Goal: Information Seeking & Learning: Check status

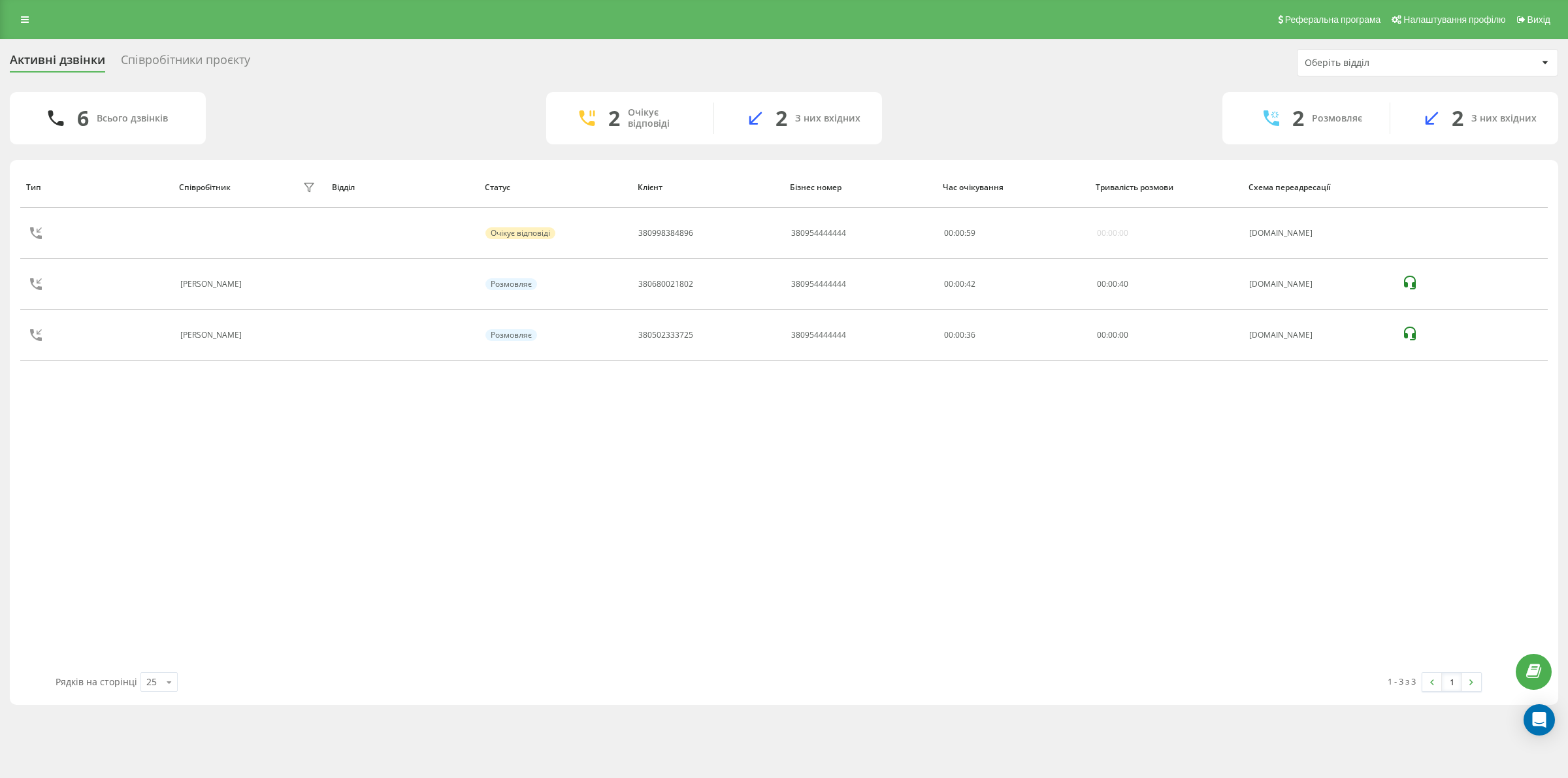
click at [813, 518] on div "Тип Співробітник фільтру Відділ Статус Клієнт Бізнес номер Час очікування Трива…" at bounding box center [784, 420] width 1527 height 506
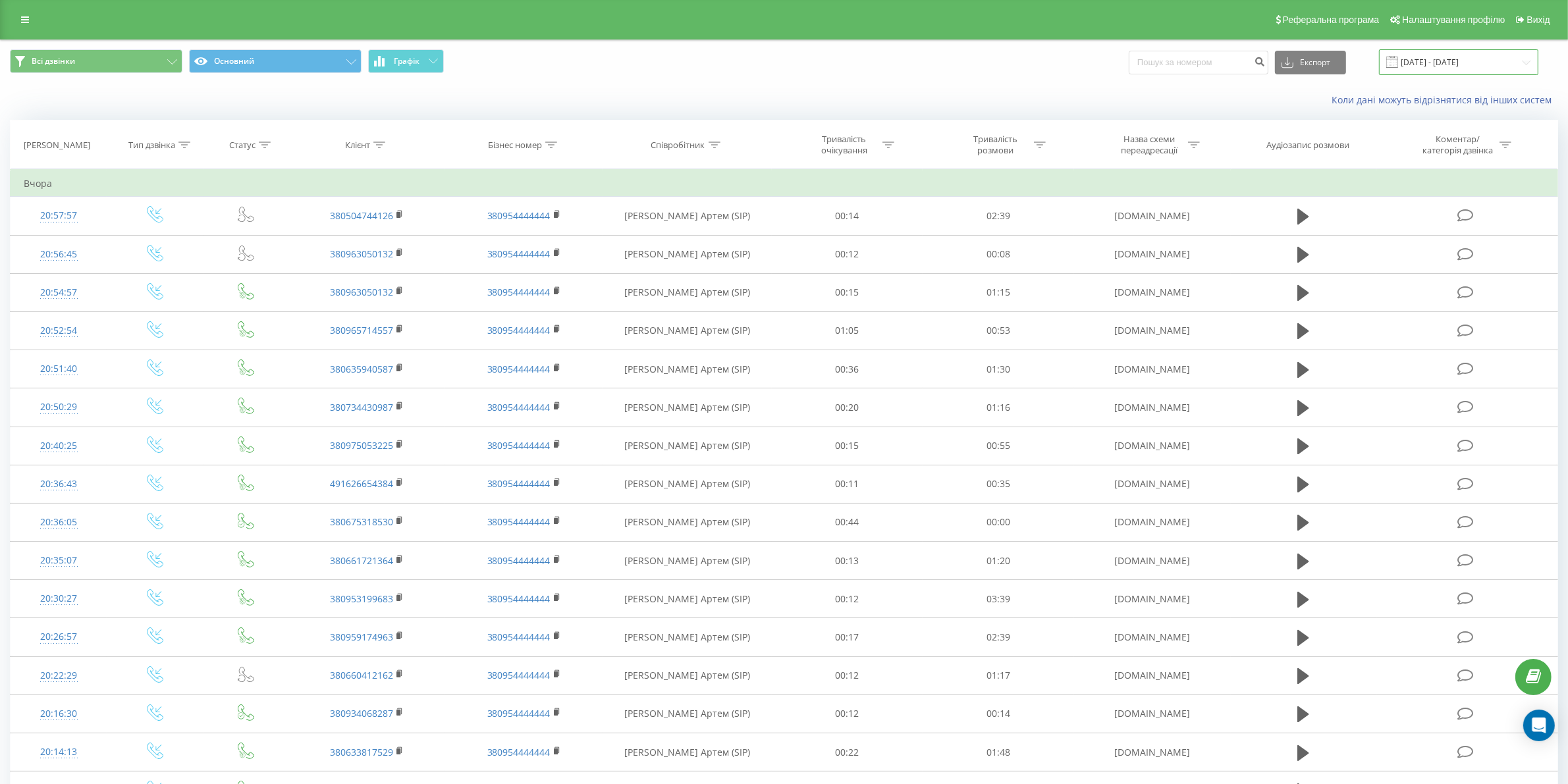
click at [1468, 64] on input "[DATE] - [DATE]" at bounding box center [1458, 62] width 159 height 25
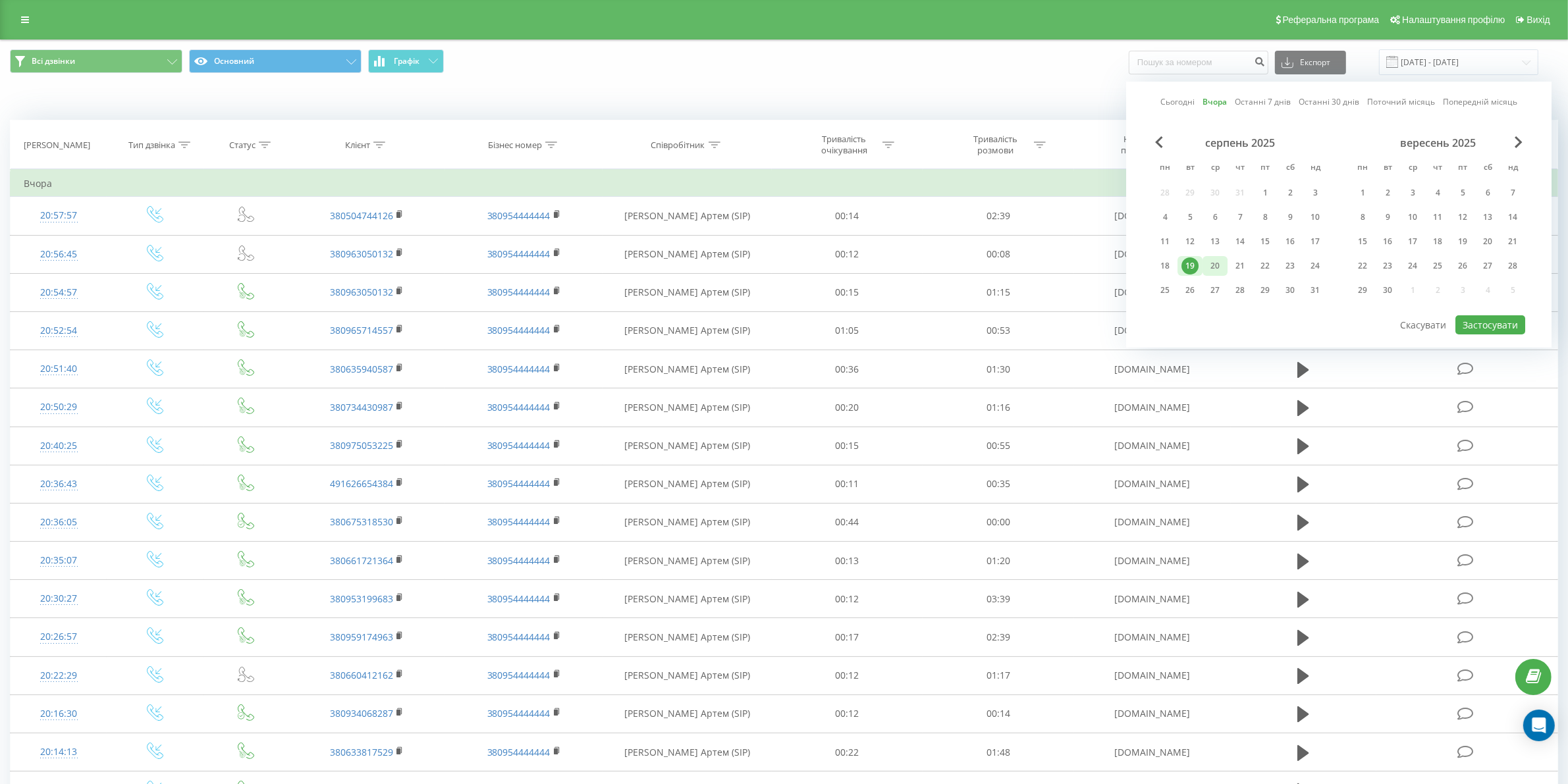
click at [1215, 260] on div "20" at bounding box center [1215, 266] width 17 height 17
click at [1472, 316] on button "Застосувати" at bounding box center [1490, 325] width 70 height 19
type input "20.08.2025 - 20.08.2025"
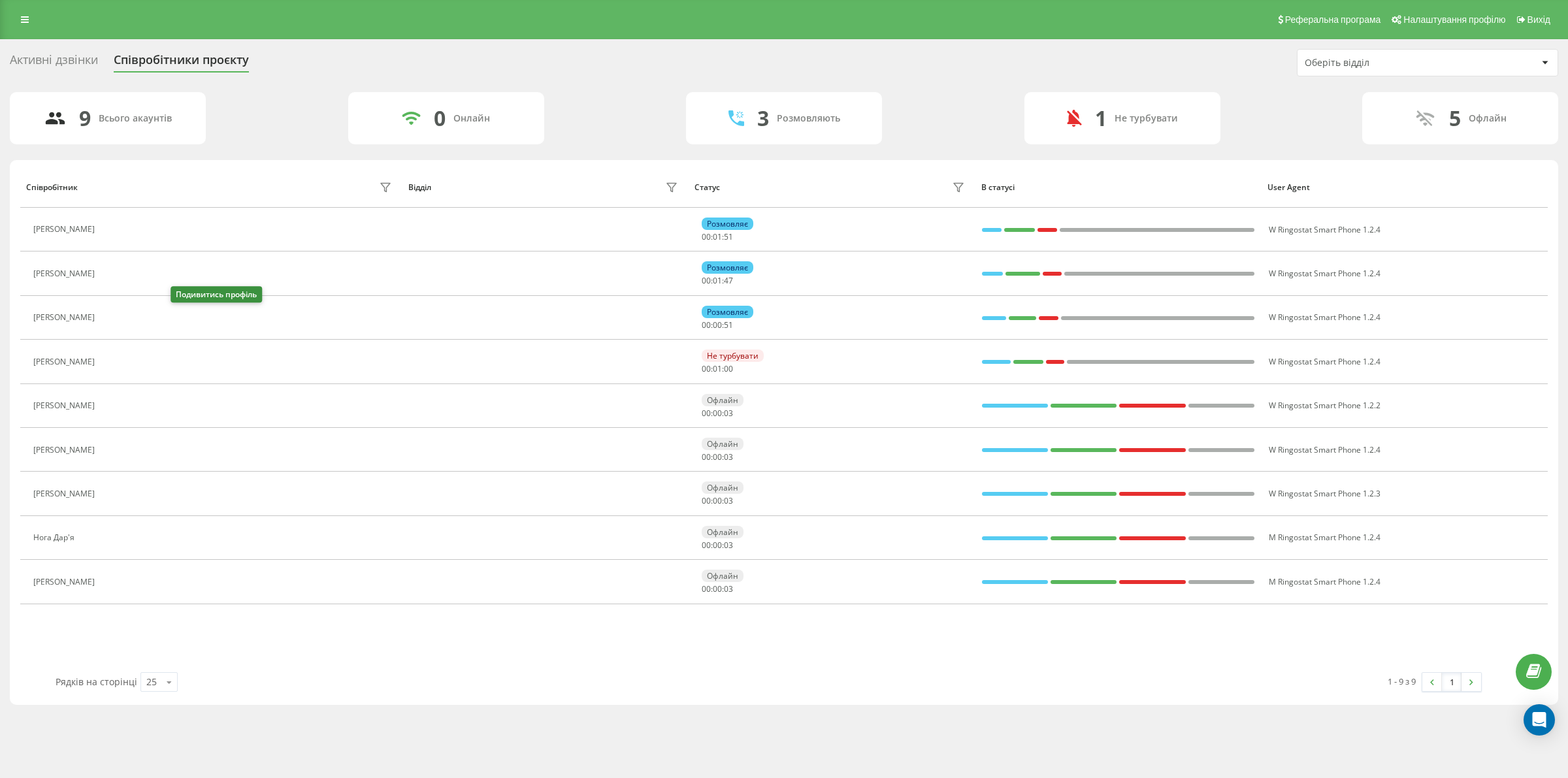
click at [115, 320] on icon at bounding box center [108, 317] width 10 height 10
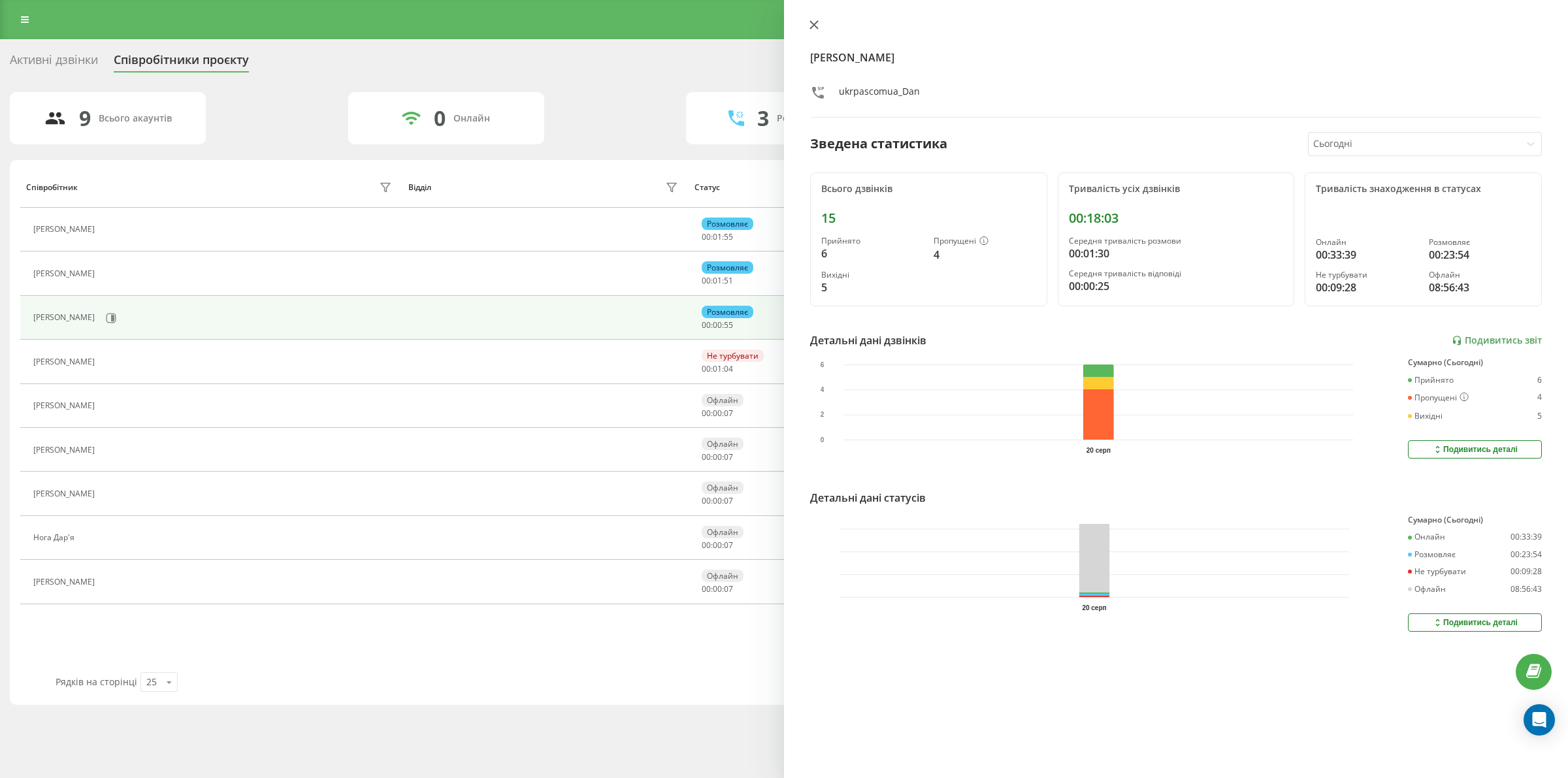
click at [809, 28] on icon at bounding box center [814, 25] width 9 height 9
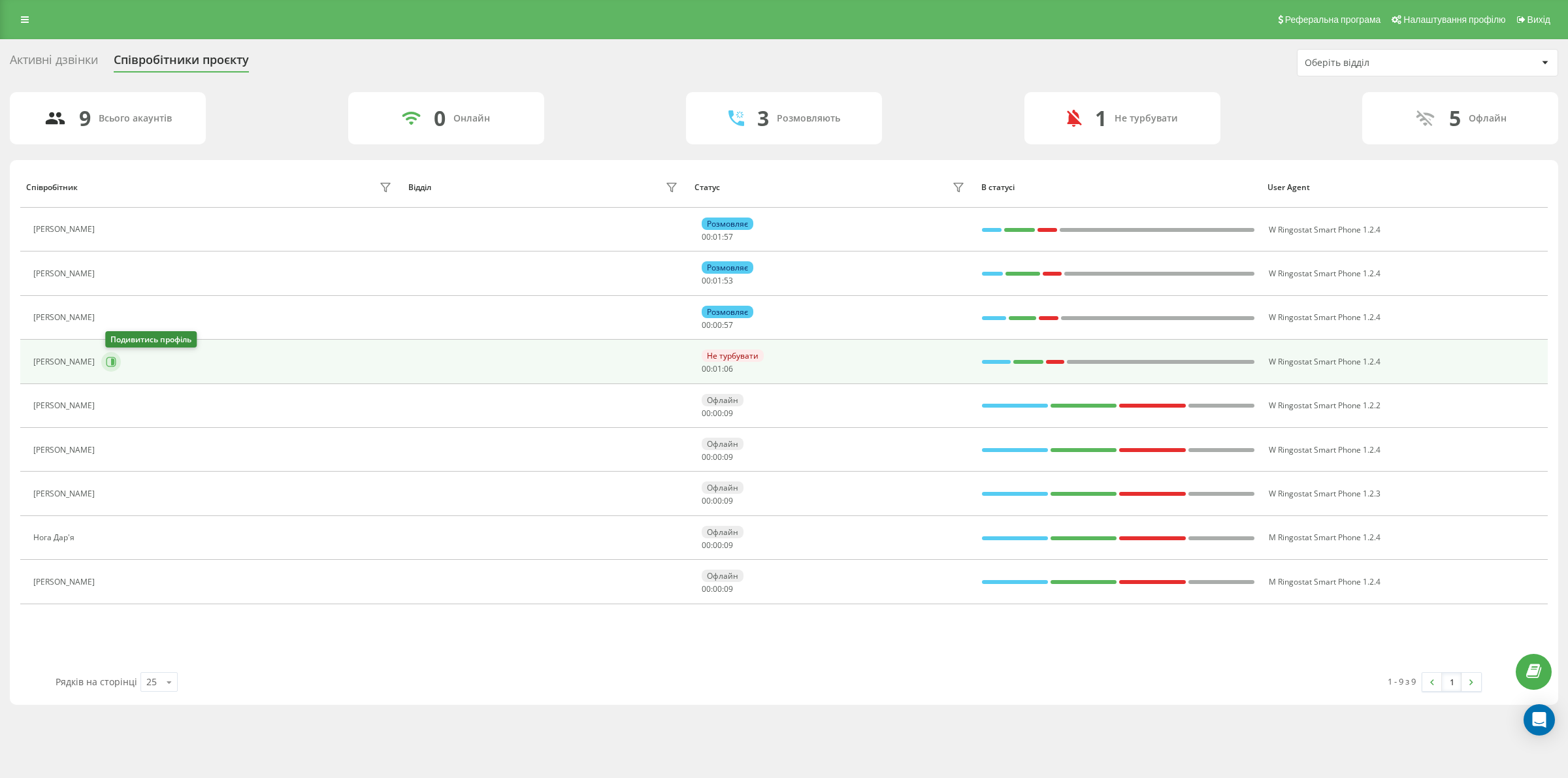
click at [115, 361] on icon at bounding box center [112, 362] width 3 height 6
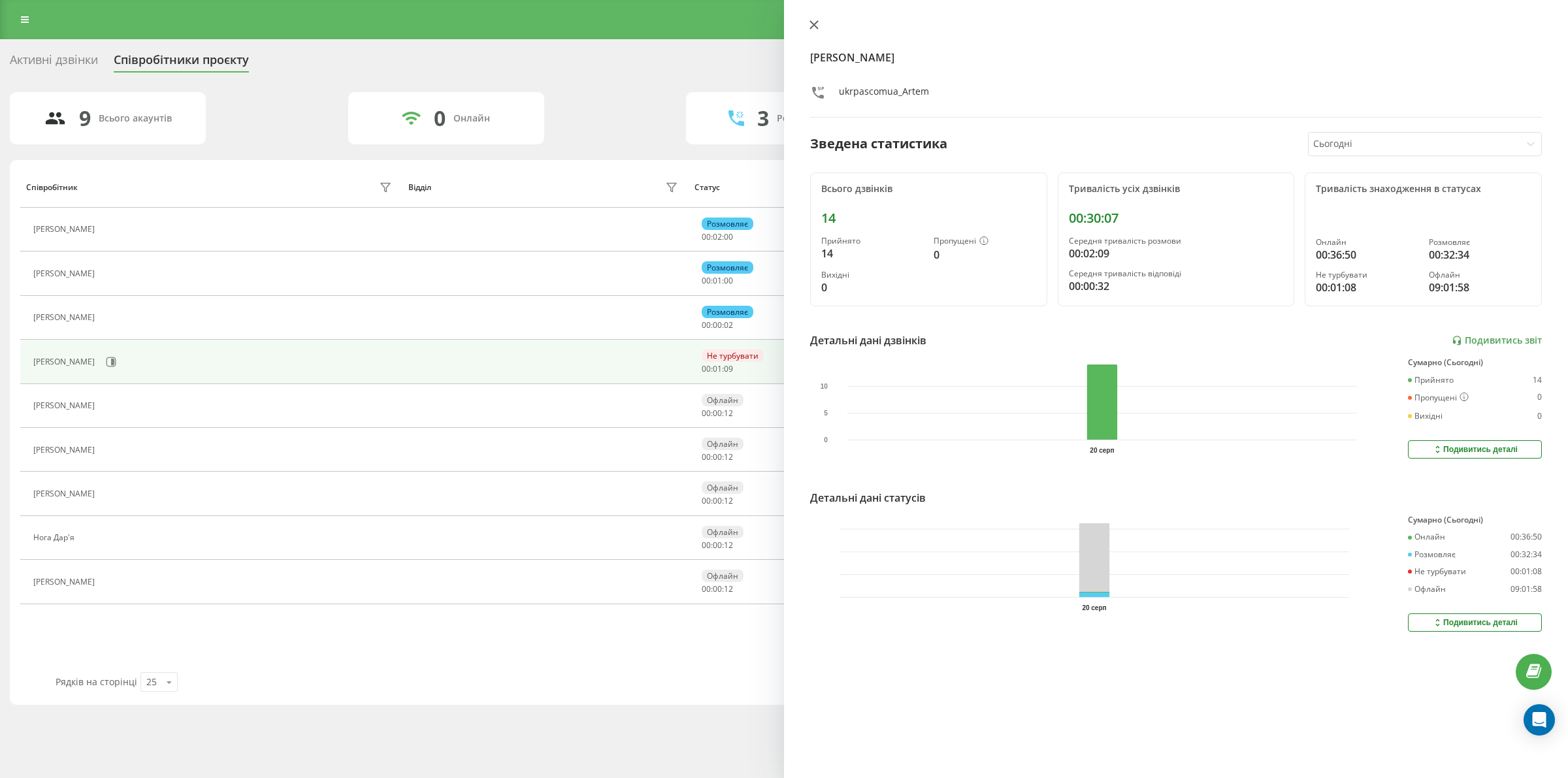
click at [810, 27] on icon at bounding box center [814, 25] width 9 height 9
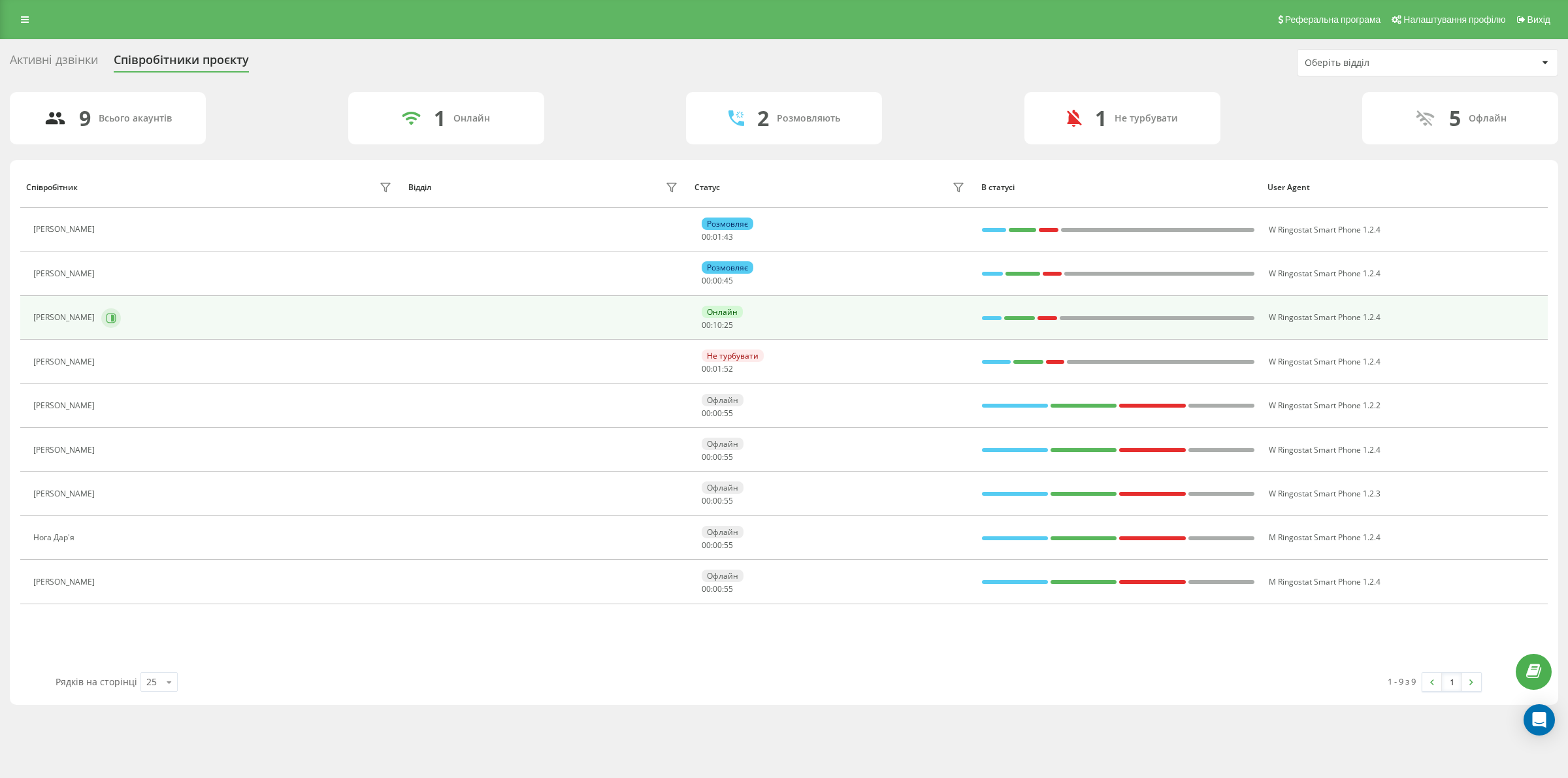
click at [115, 316] on icon at bounding box center [112, 317] width 3 height 6
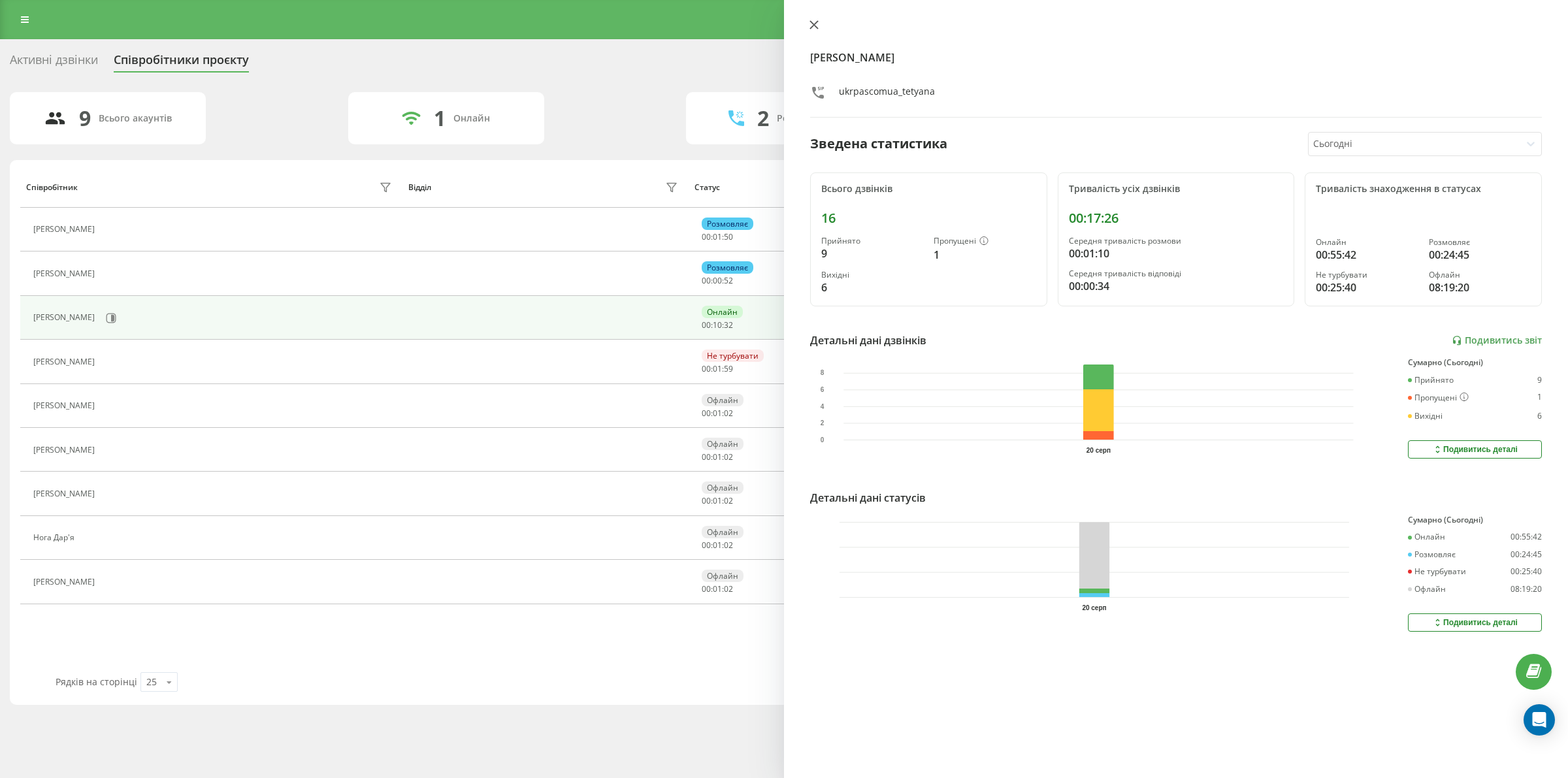
click at [812, 29] on button at bounding box center [814, 26] width 17 height 13
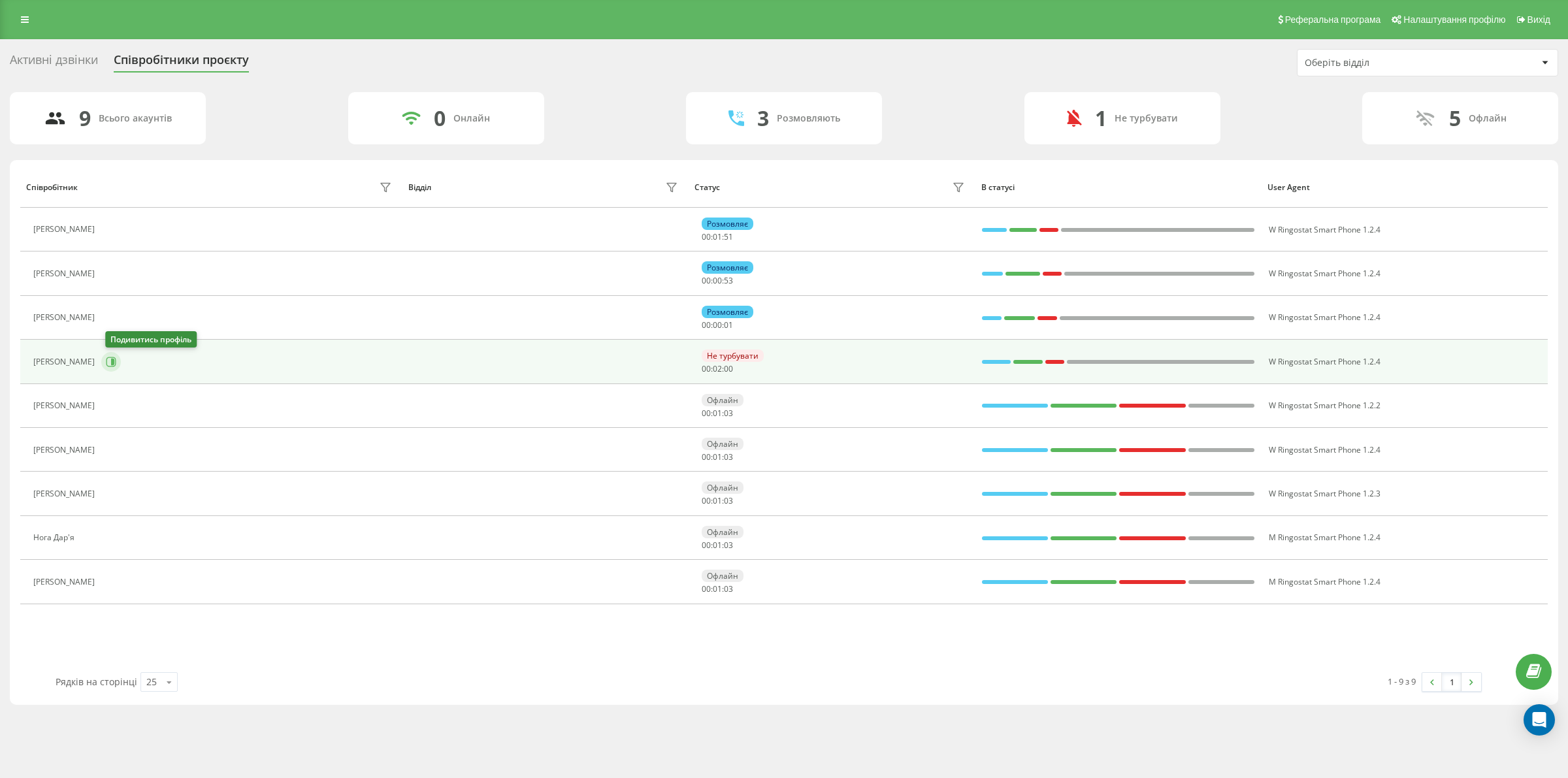
click at [116, 365] on icon at bounding box center [112, 361] width 9 height 9
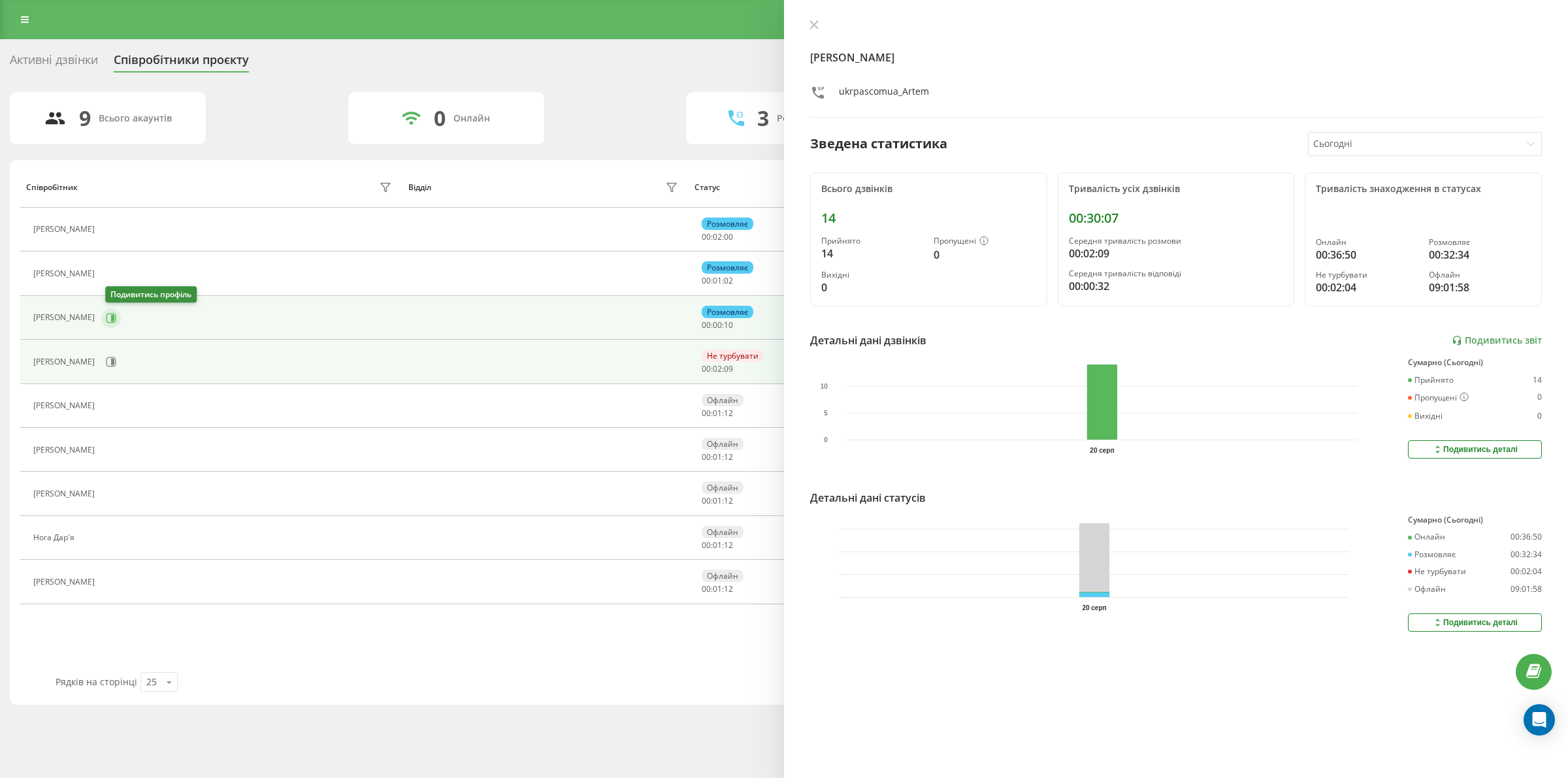
click at [116, 314] on icon at bounding box center [112, 317] width 9 height 9
click at [108, 357] on button at bounding box center [111, 361] width 20 height 20
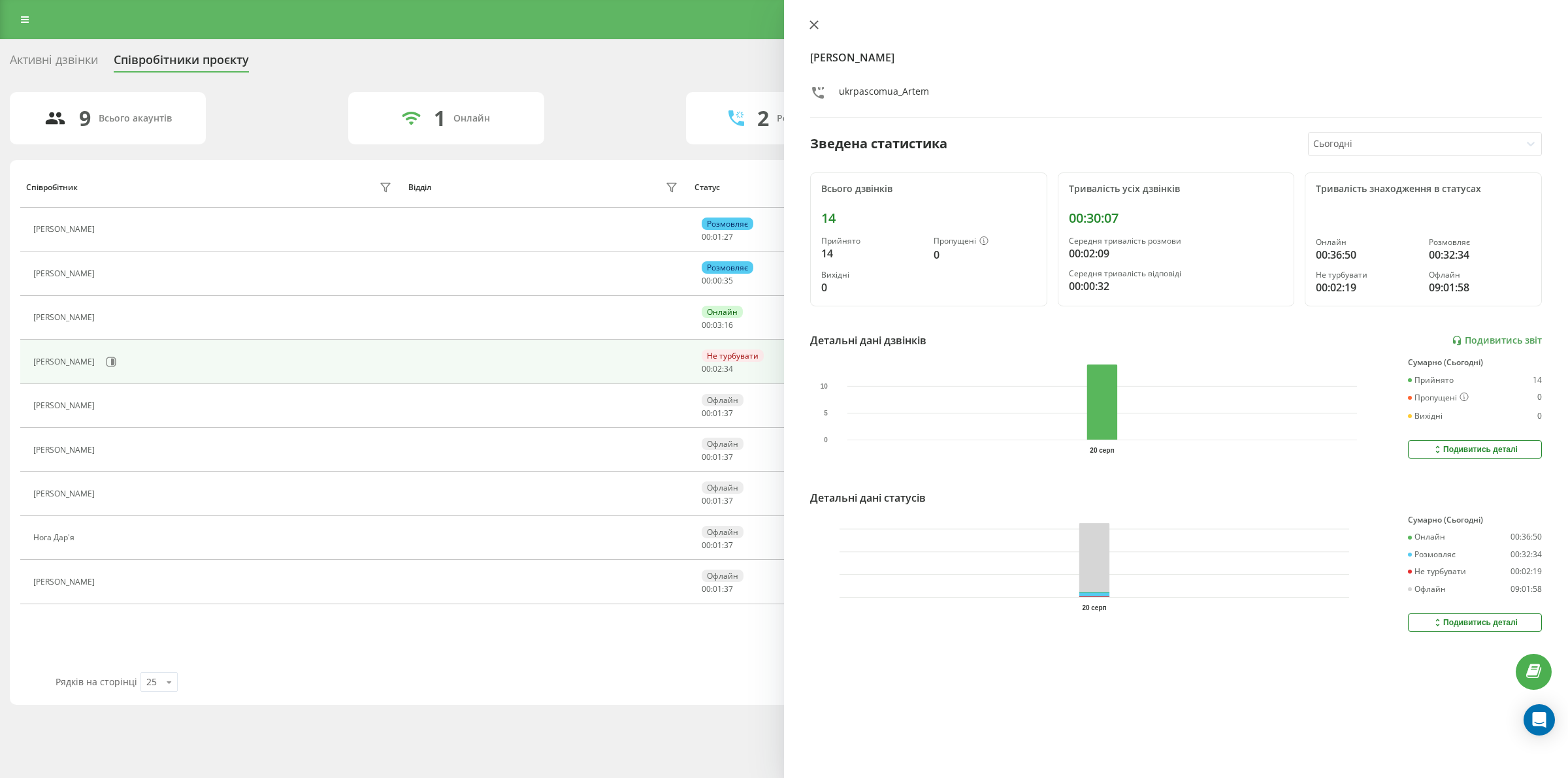
click at [809, 21] on icon at bounding box center [814, 25] width 9 height 9
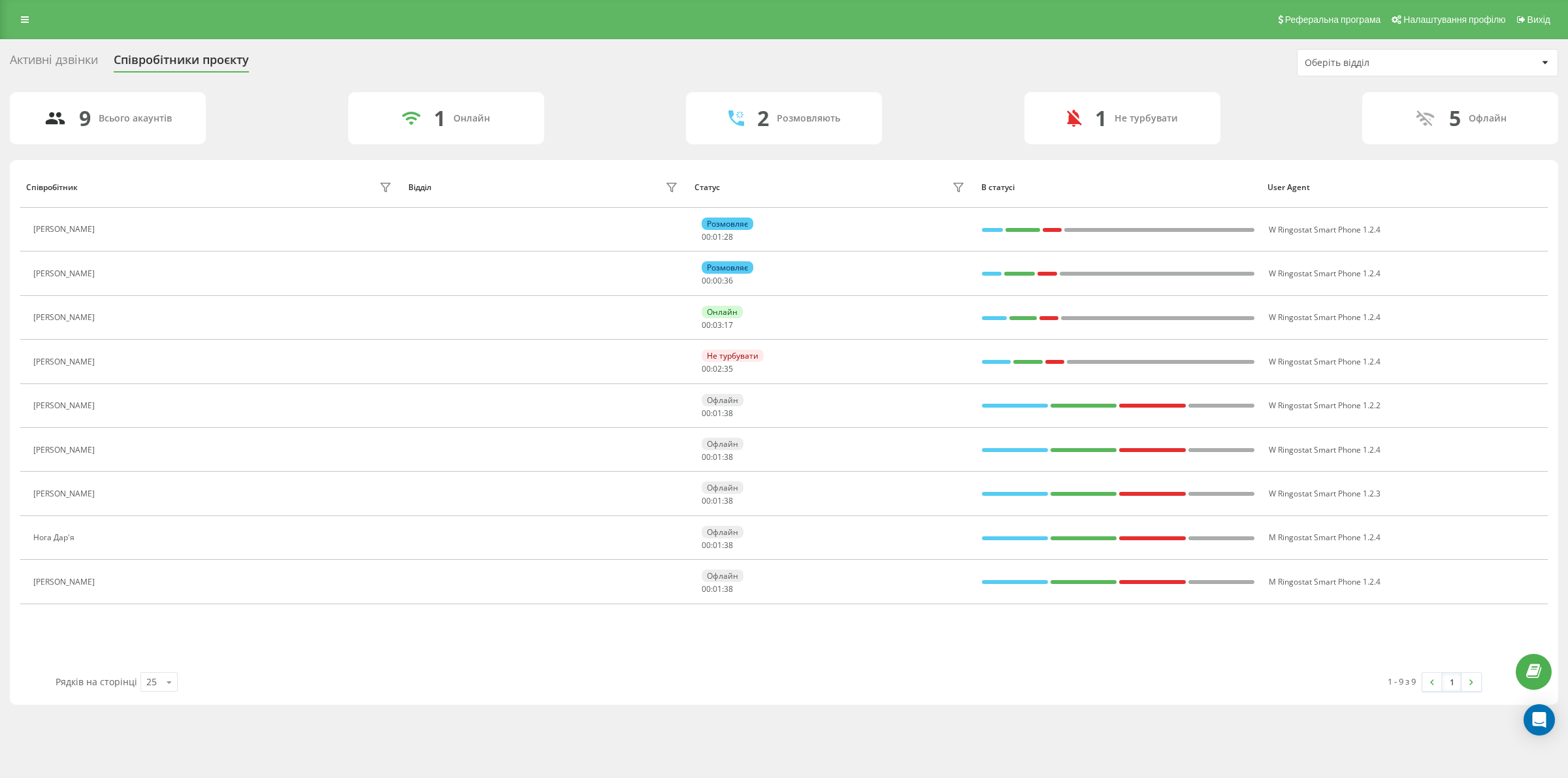
click at [647, 79] on div "Активні дзвінки Співробітники проєкту Оберіть відділ 9 Всього акаунтів 1 Онлайн…" at bounding box center [783, 376] width 1548 height 656
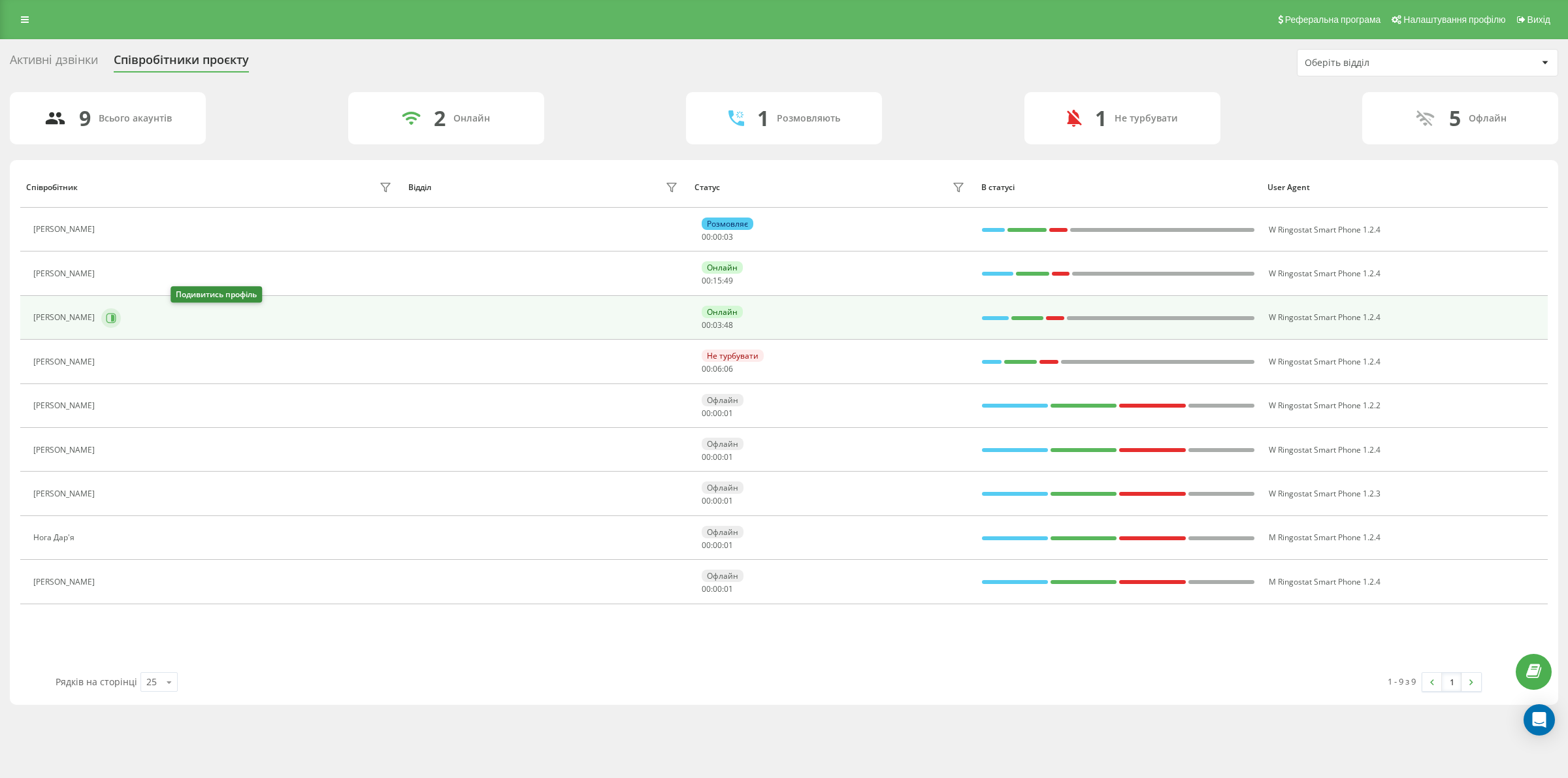
click at [116, 314] on icon at bounding box center [111, 317] width 10 height 10
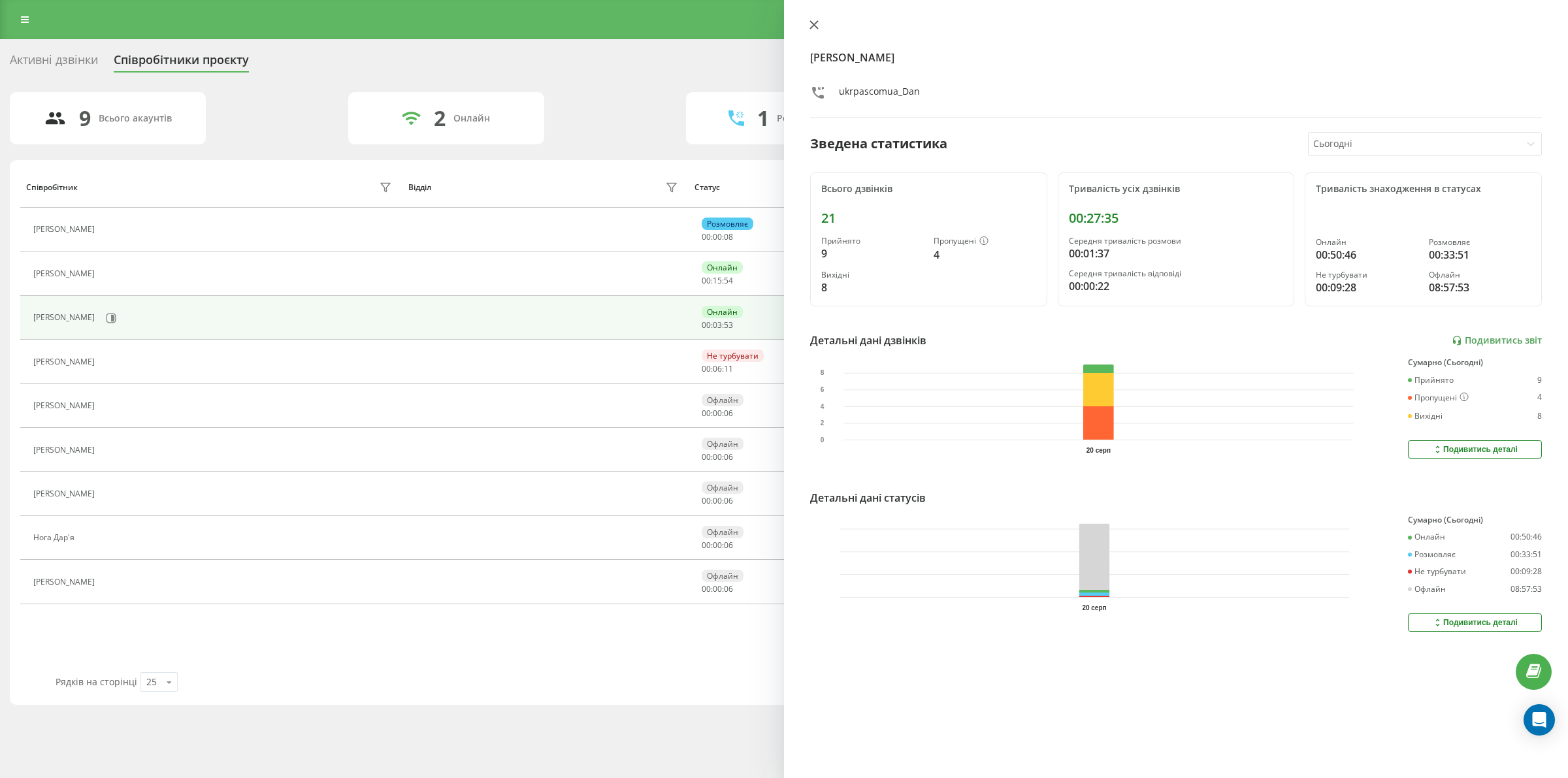
click at [812, 26] on icon at bounding box center [814, 25] width 8 height 8
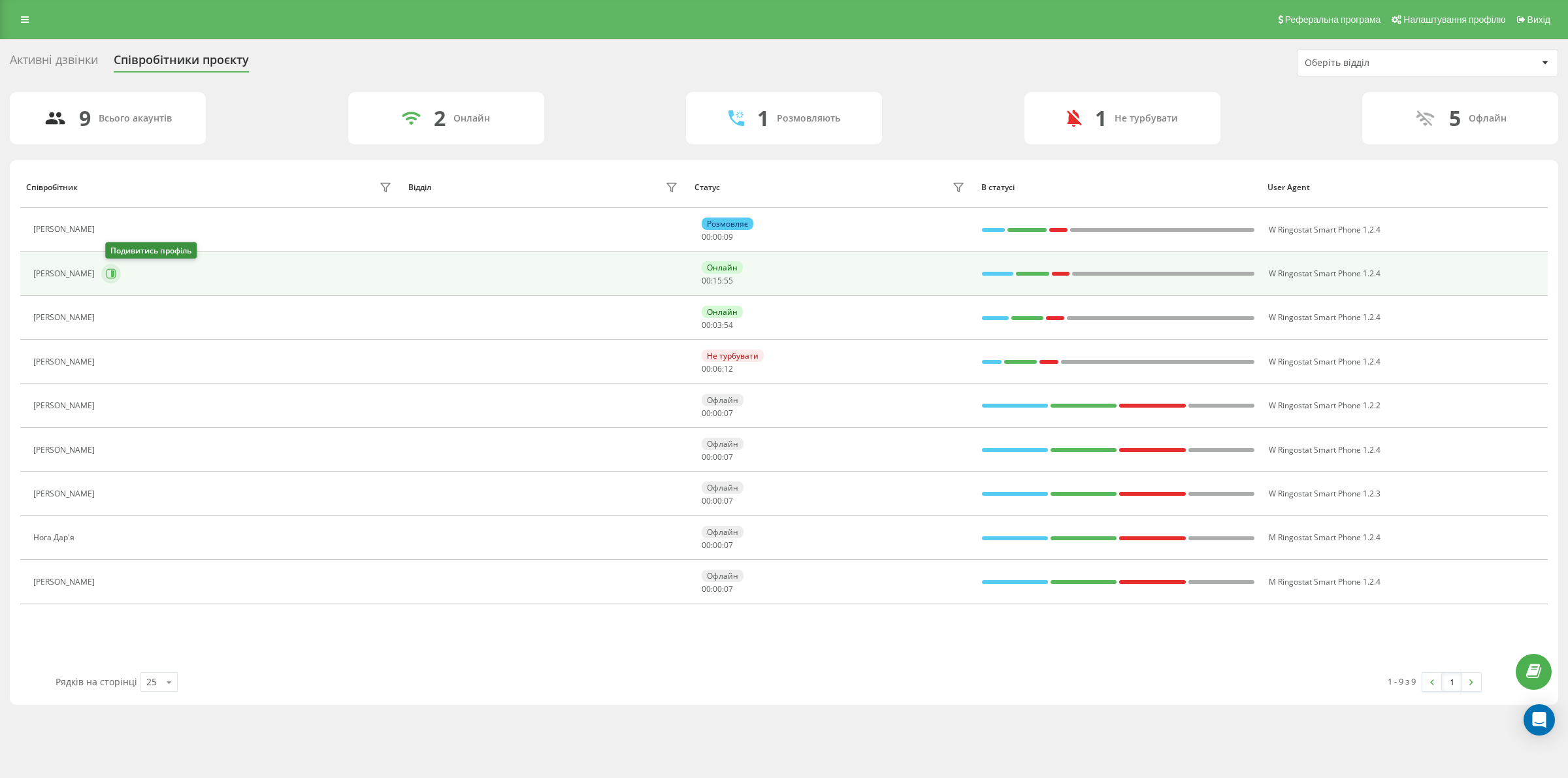
click at [108, 271] on button at bounding box center [111, 273] width 20 height 20
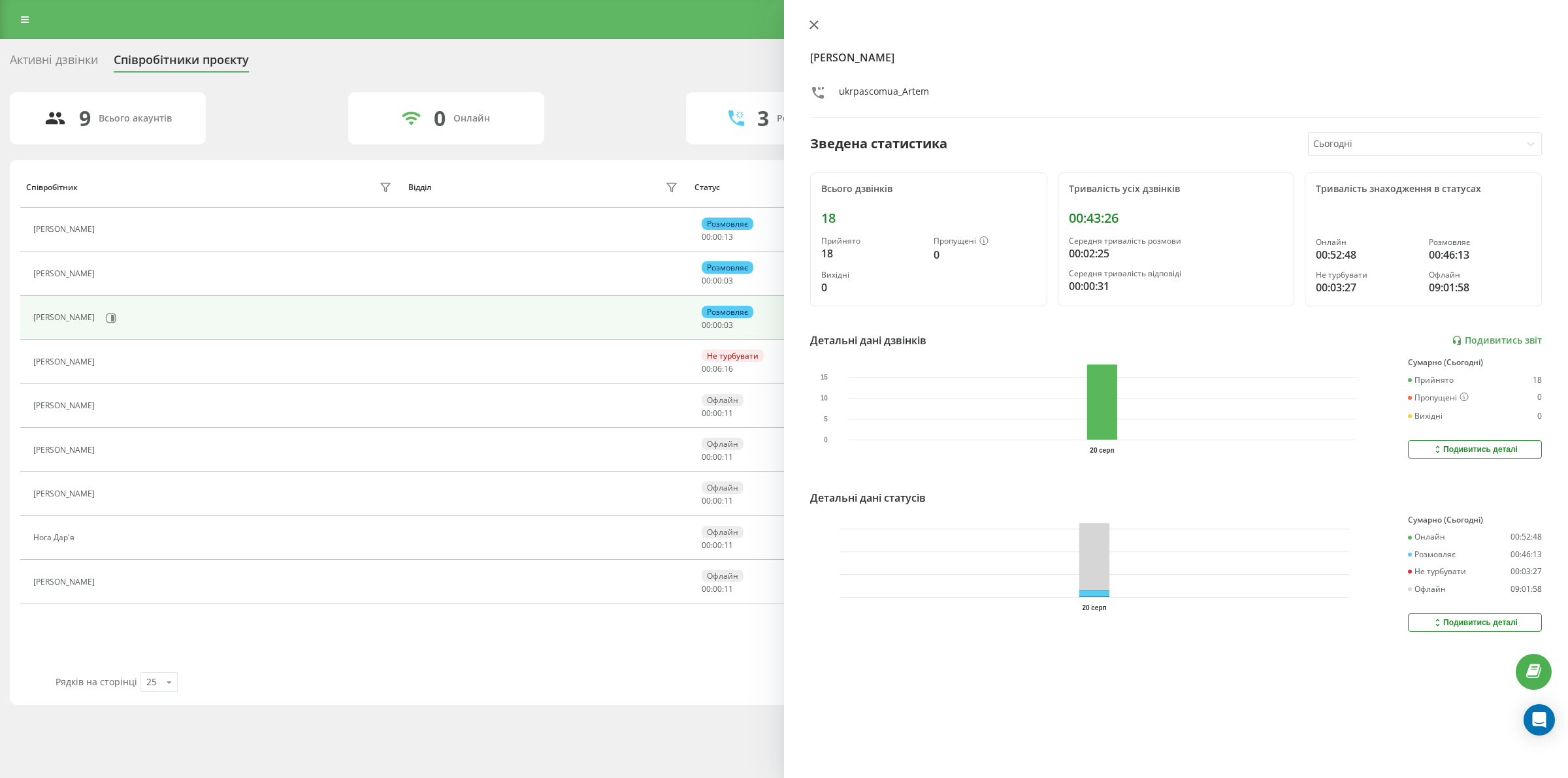
click at [814, 27] on icon at bounding box center [814, 25] width 9 height 9
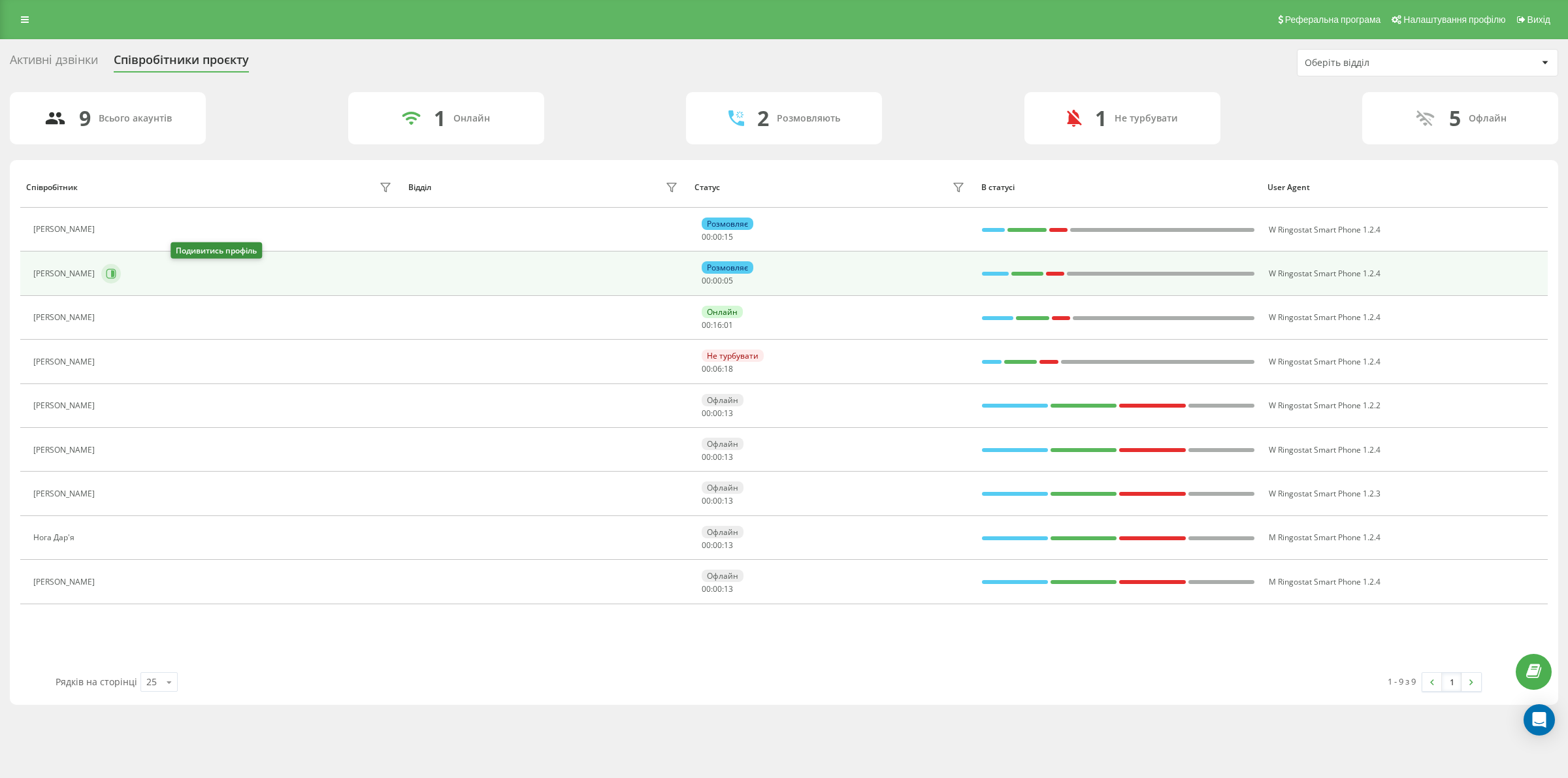
click at [121, 268] on button at bounding box center [111, 273] width 20 height 20
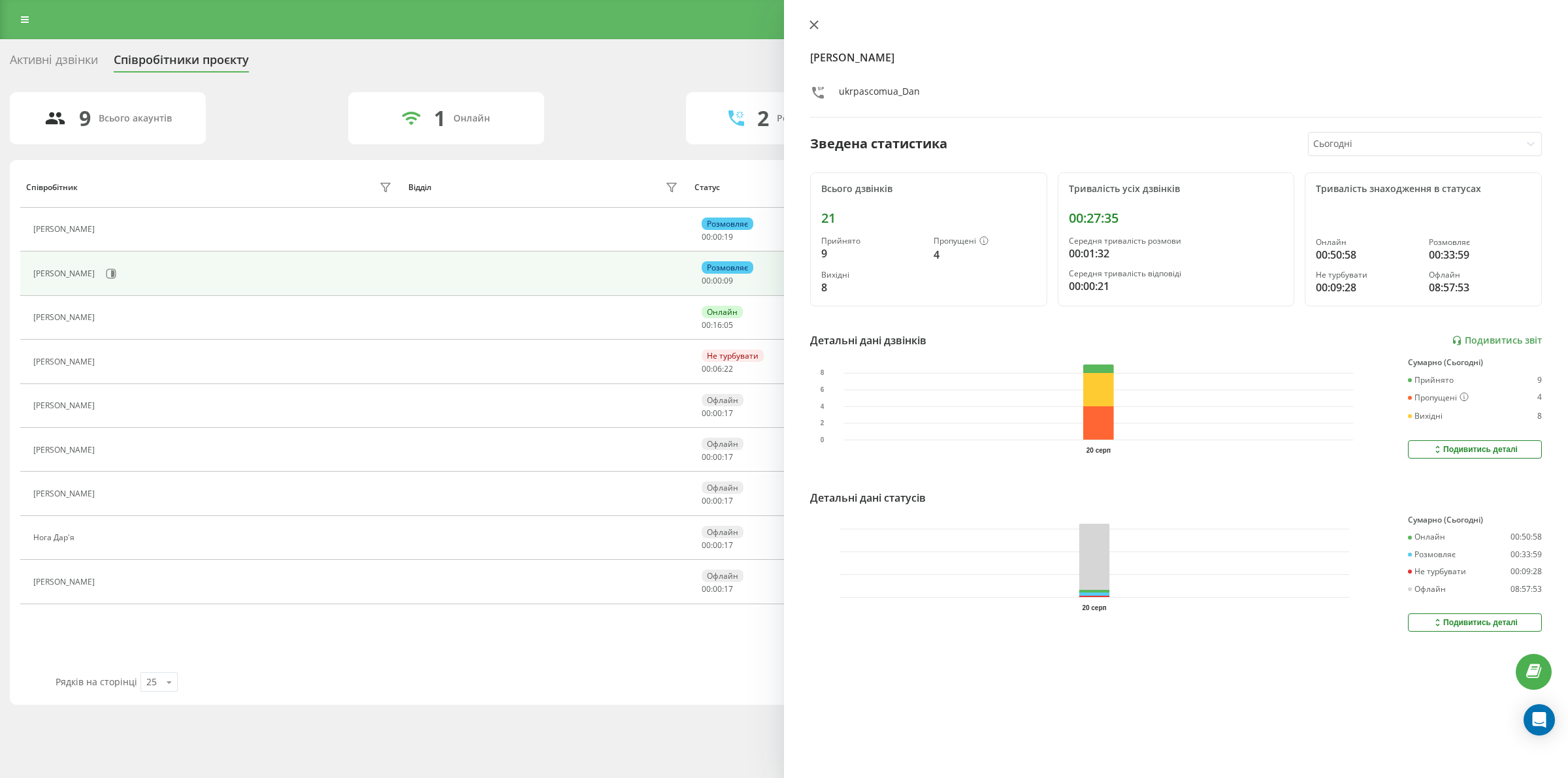
click at [811, 23] on icon at bounding box center [814, 25] width 8 height 8
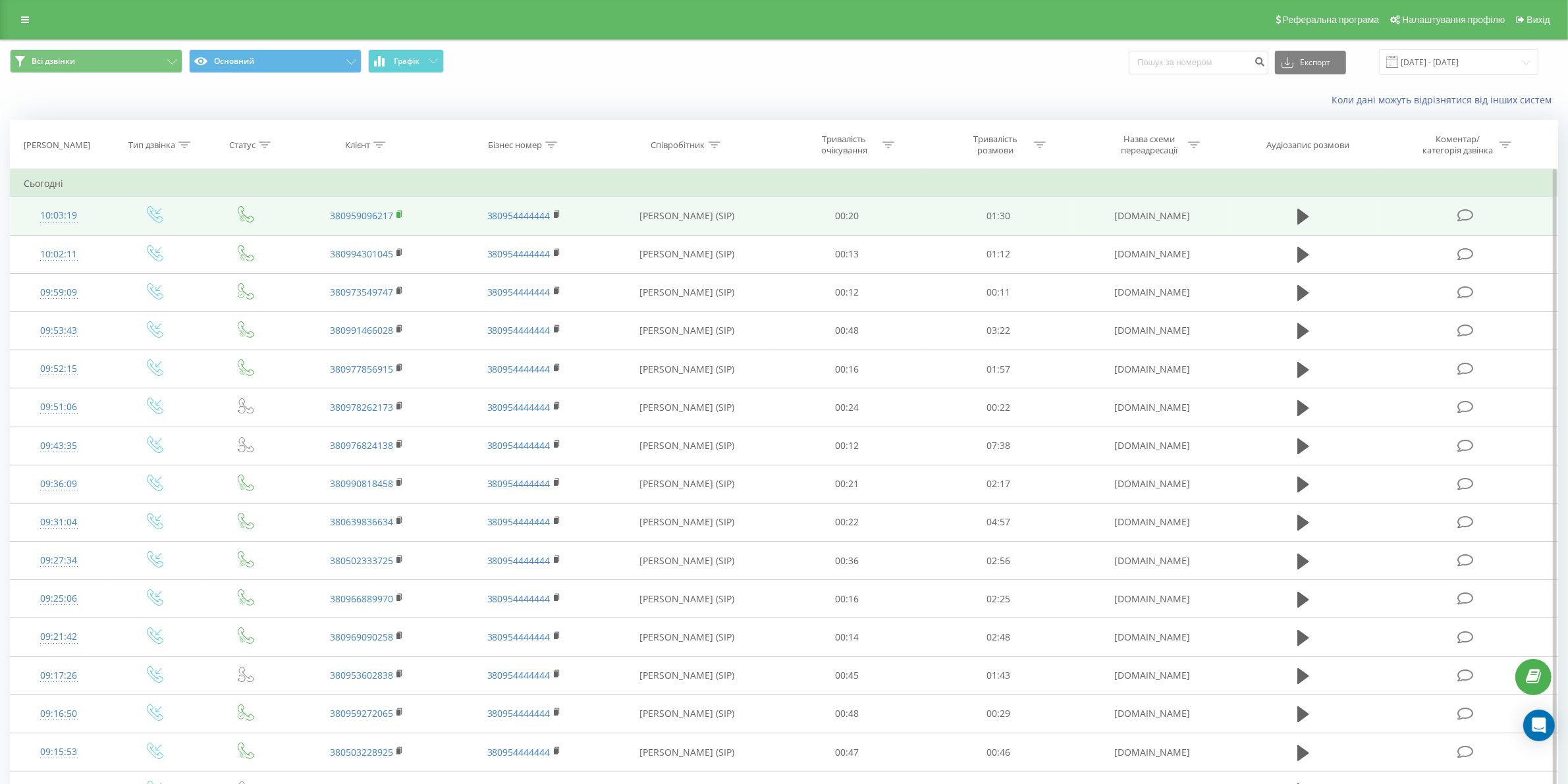
click at [397, 215] on icon at bounding box center [400, 215] width 7 height 10
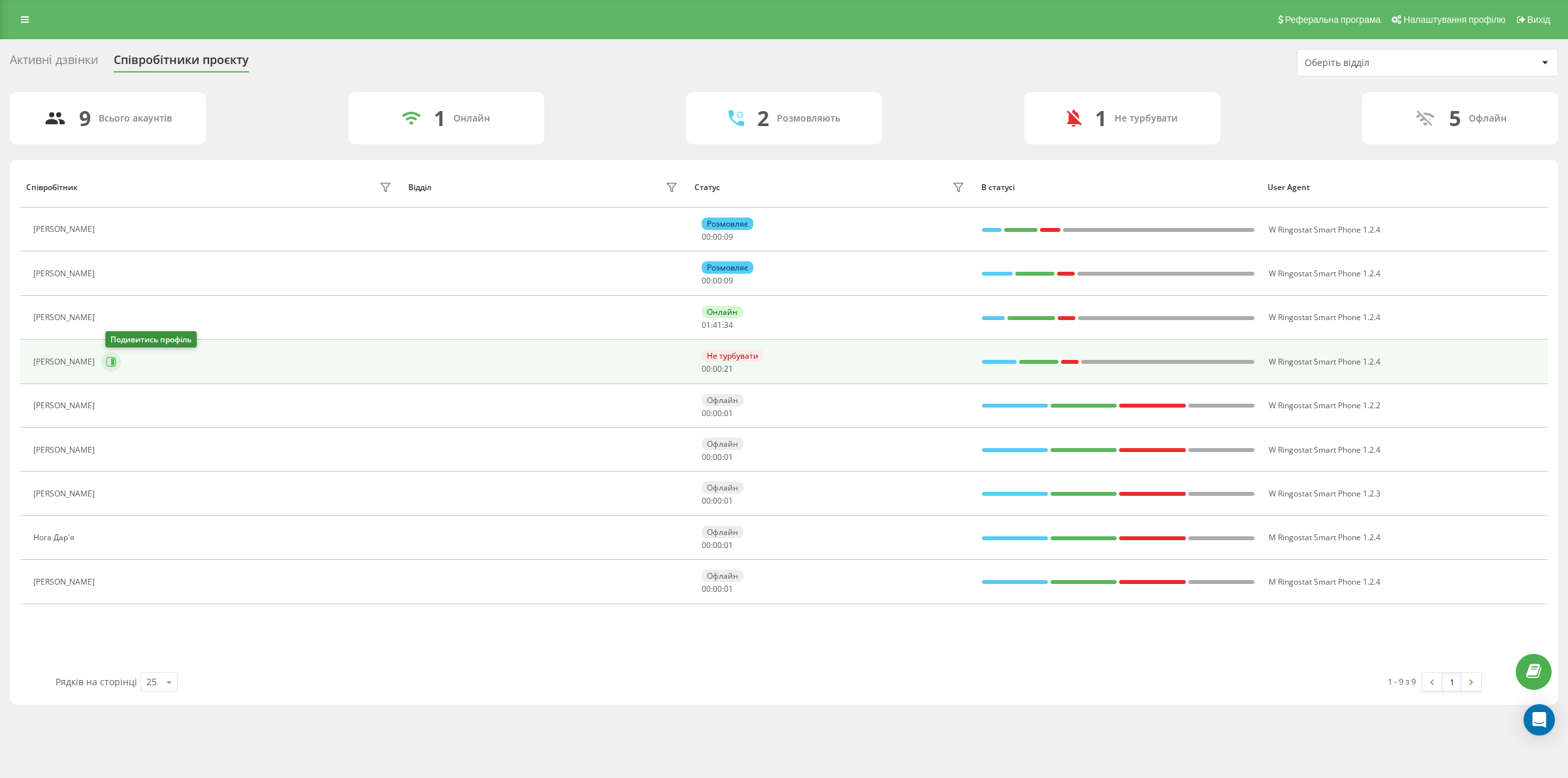
click at [118, 356] on button at bounding box center [111, 361] width 20 height 20
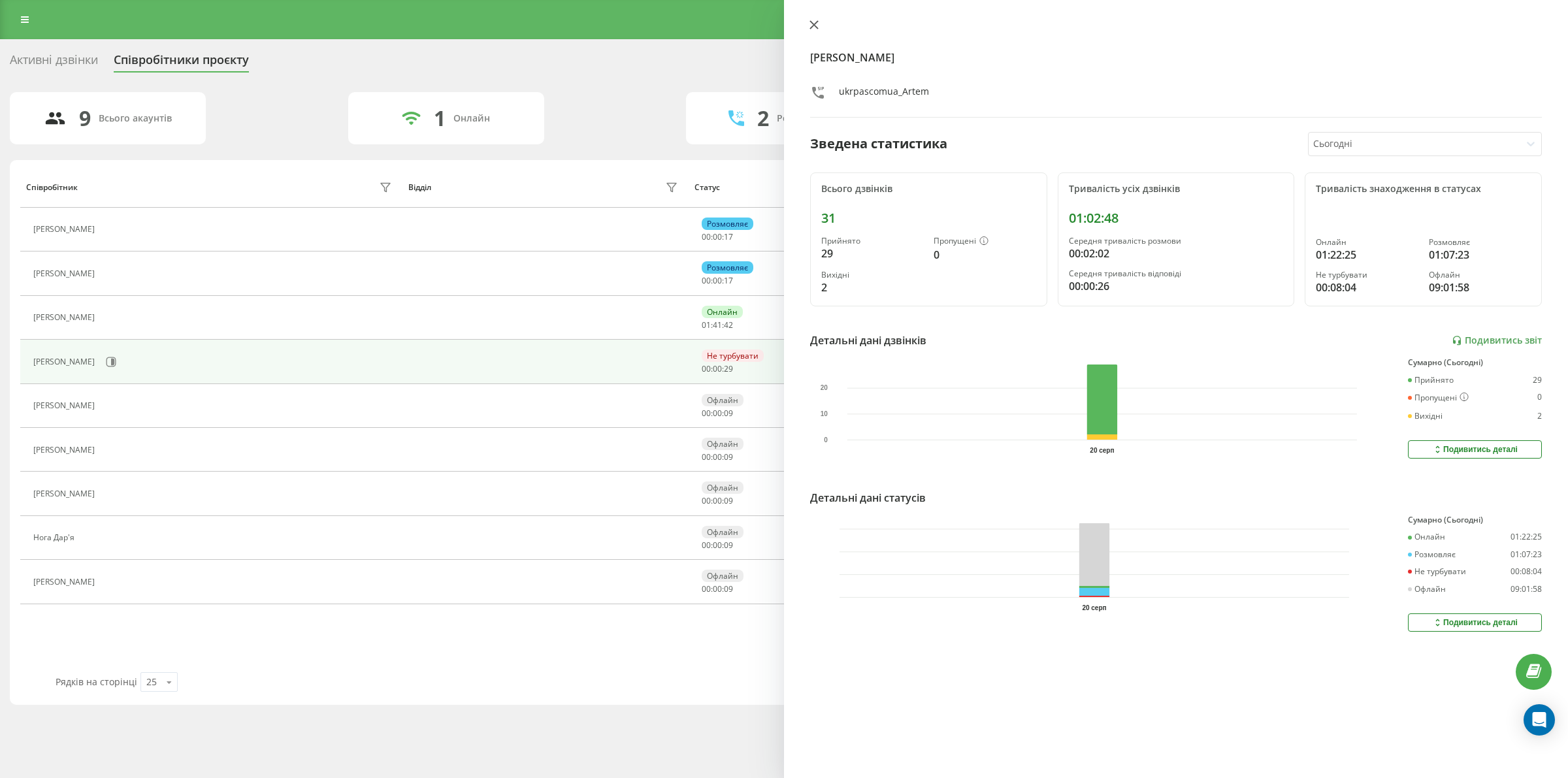
click at [813, 23] on icon at bounding box center [814, 25] width 9 height 9
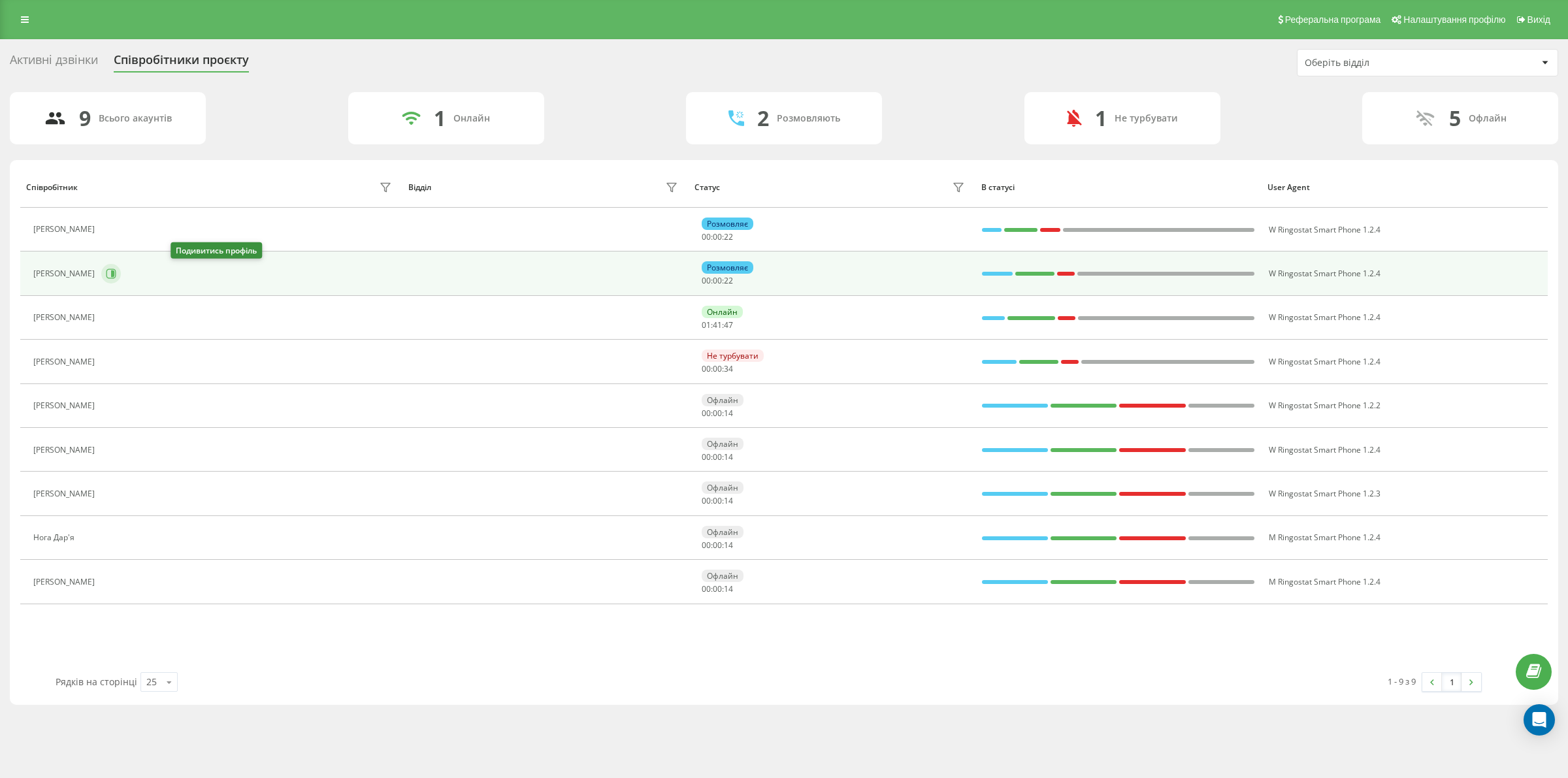
drag, startPoint x: 181, startPoint y: 269, endPoint x: 412, endPoint y: 296, distance: 232.6
click at [121, 268] on button at bounding box center [111, 273] width 20 height 20
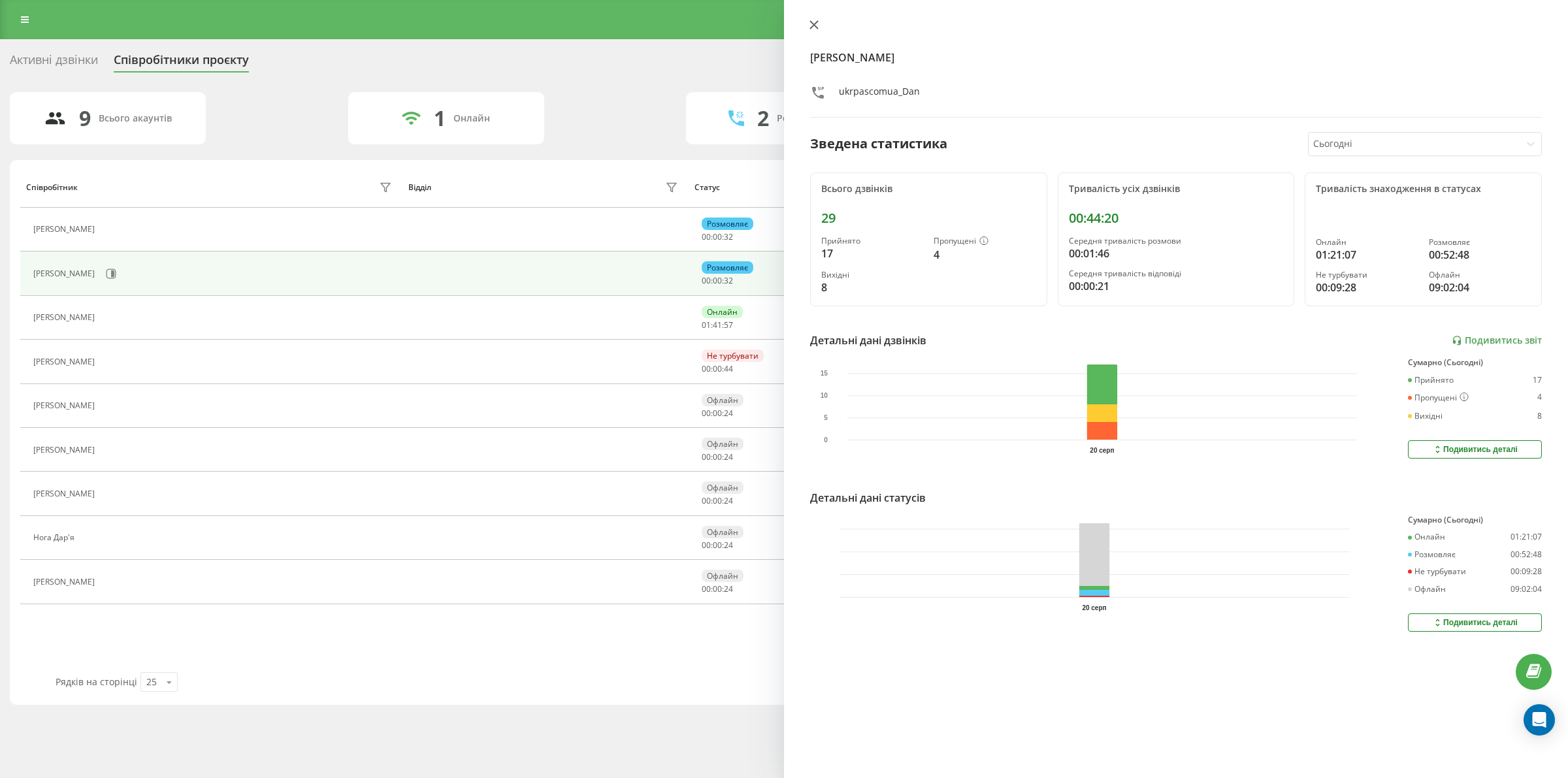
click at [815, 25] on icon at bounding box center [814, 25] width 9 height 9
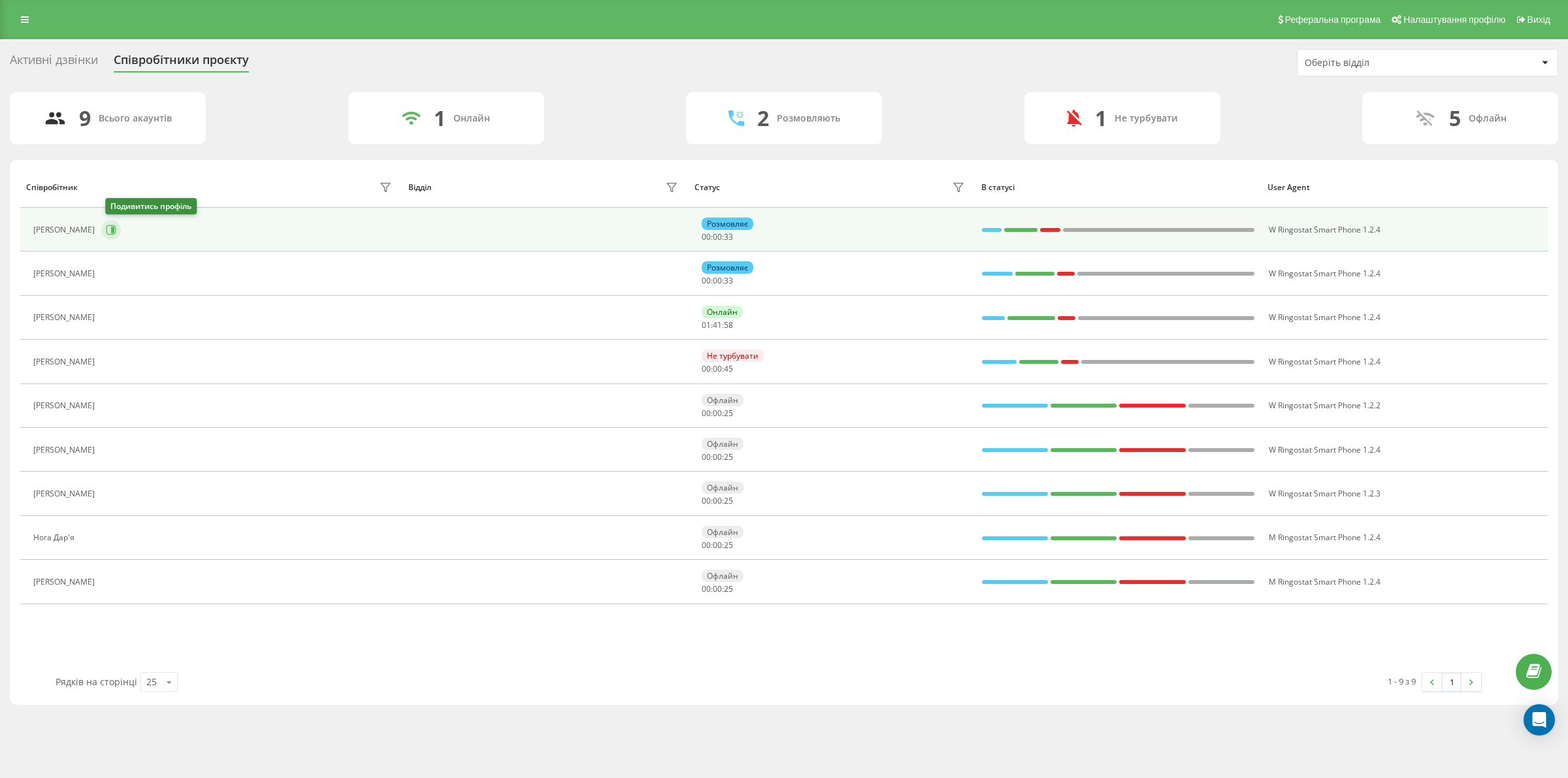
click at [119, 239] on button at bounding box center [111, 229] width 20 height 20
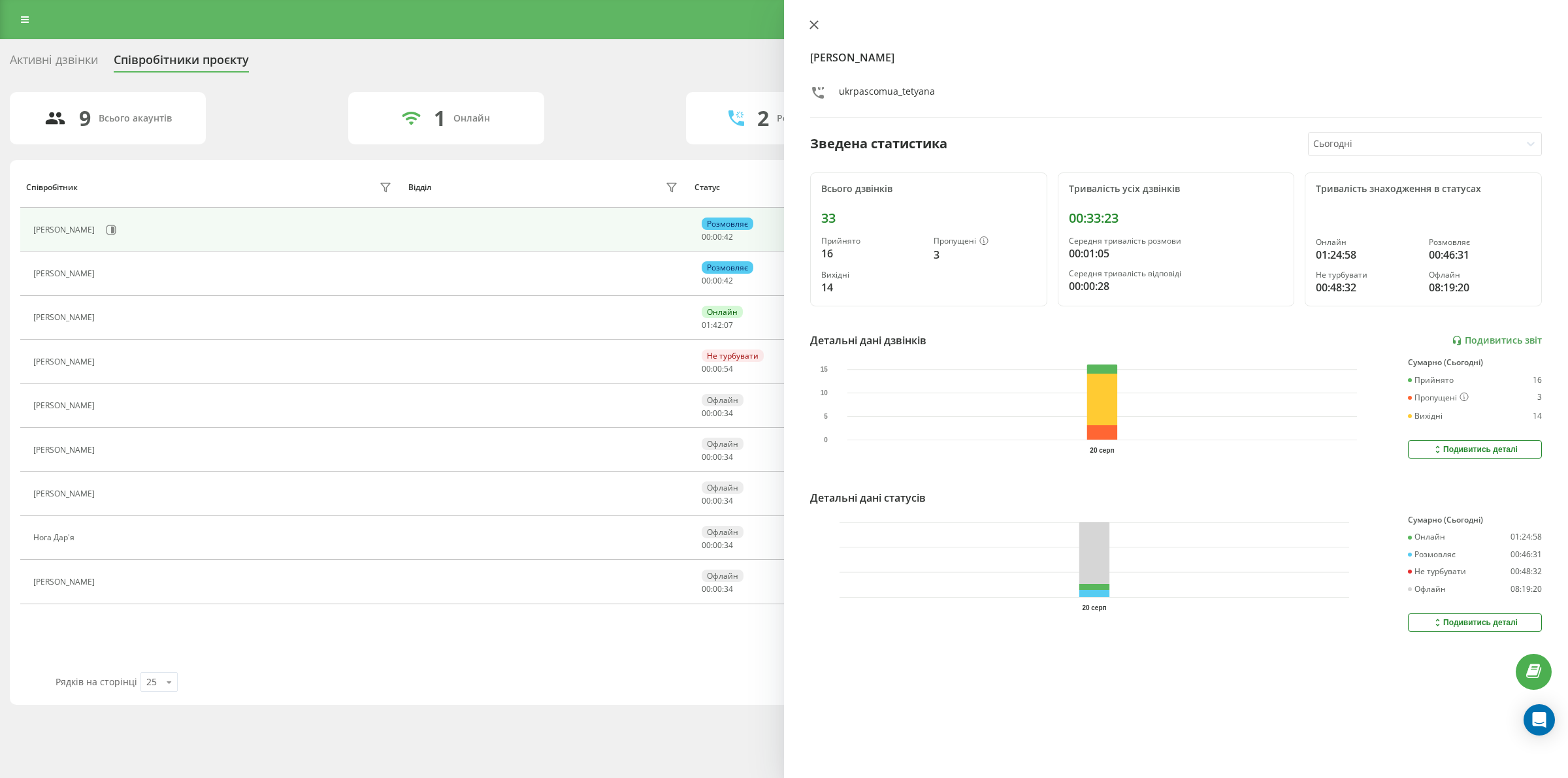
click at [814, 28] on icon at bounding box center [814, 25] width 9 height 9
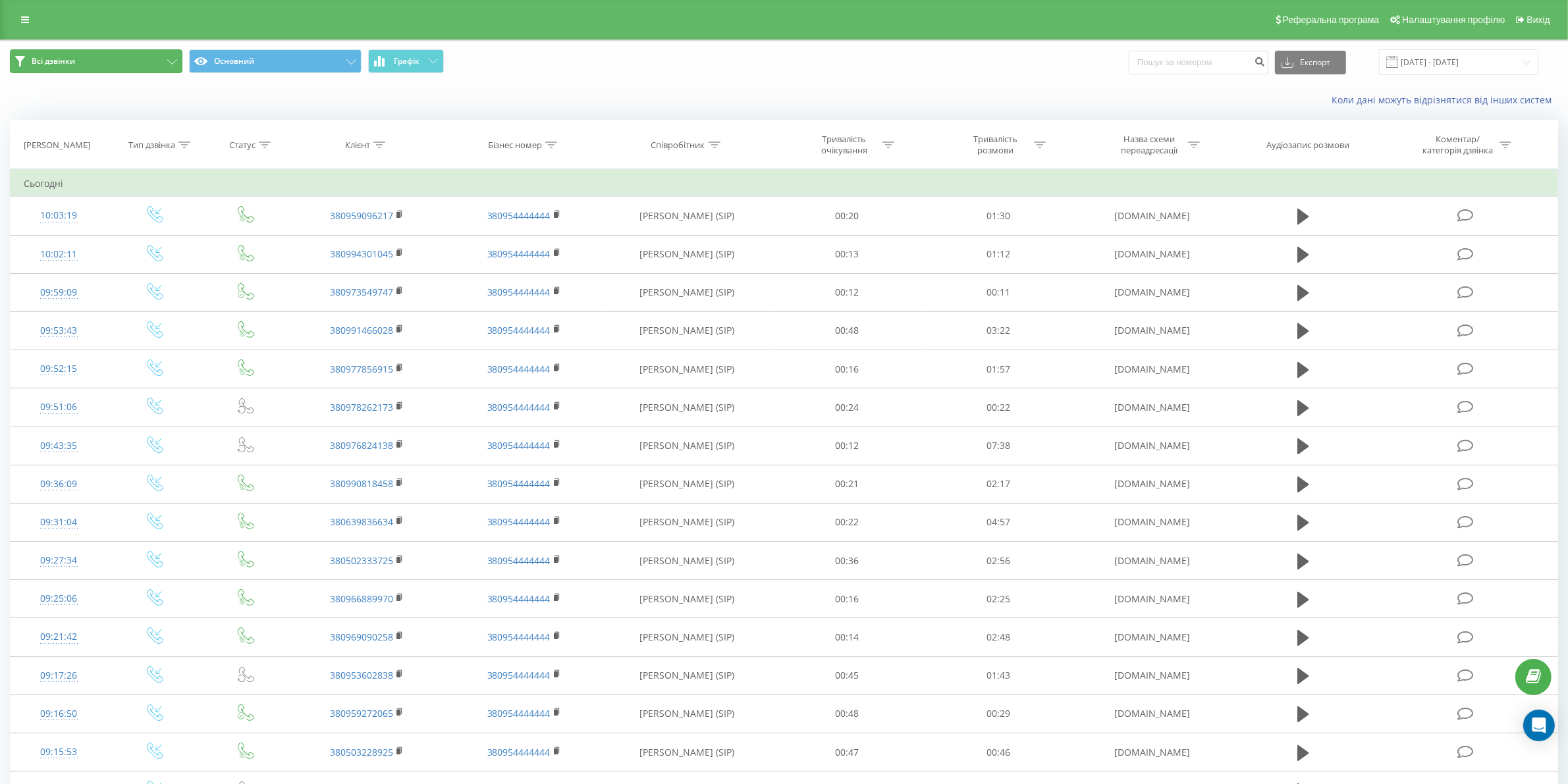
click at [108, 56] on button "Всі дзвінки" at bounding box center [96, 61] width 173 height 24
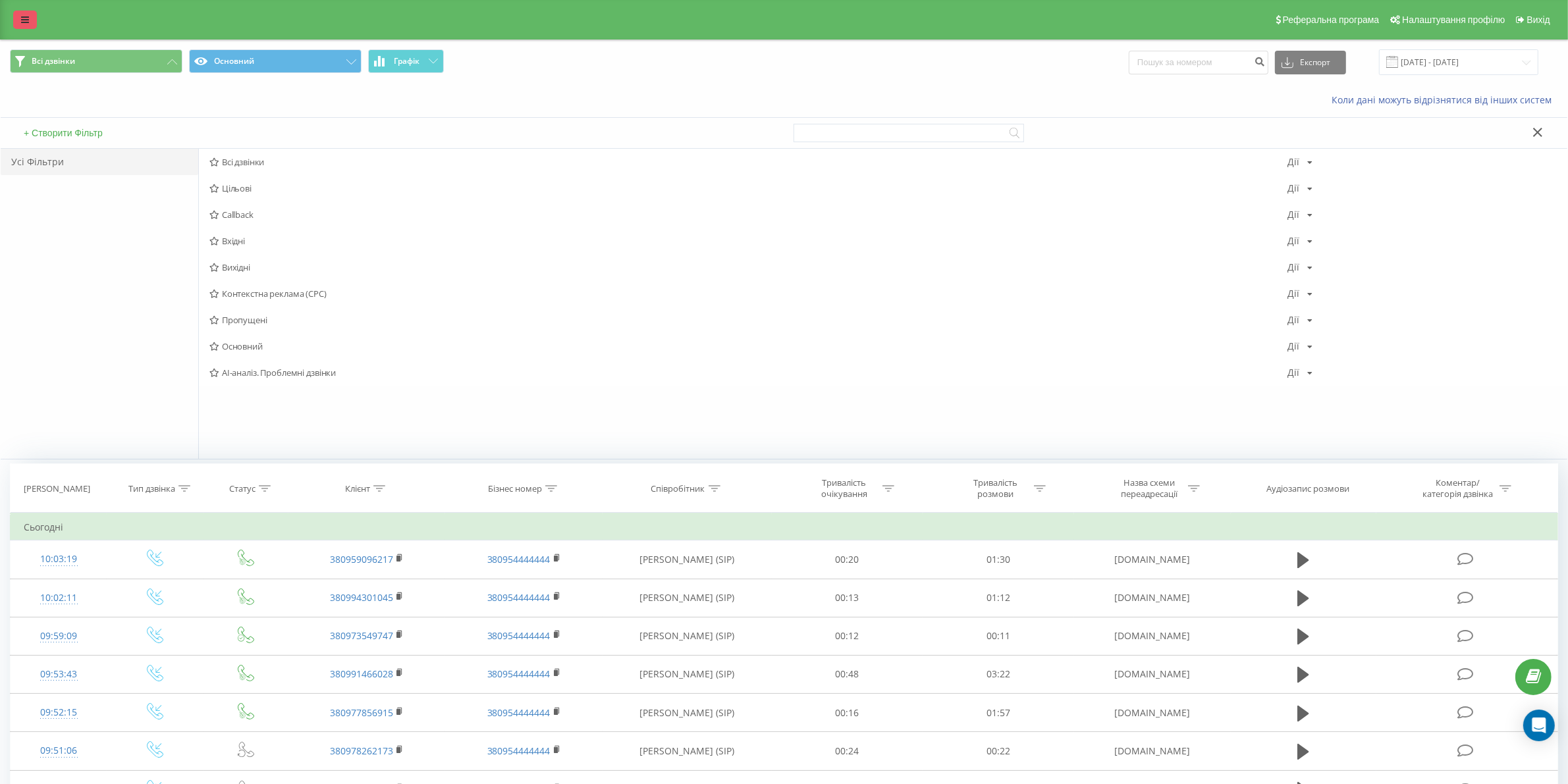
click at [23, 13] on link at bounding box center [25, 19] width 24 height 18
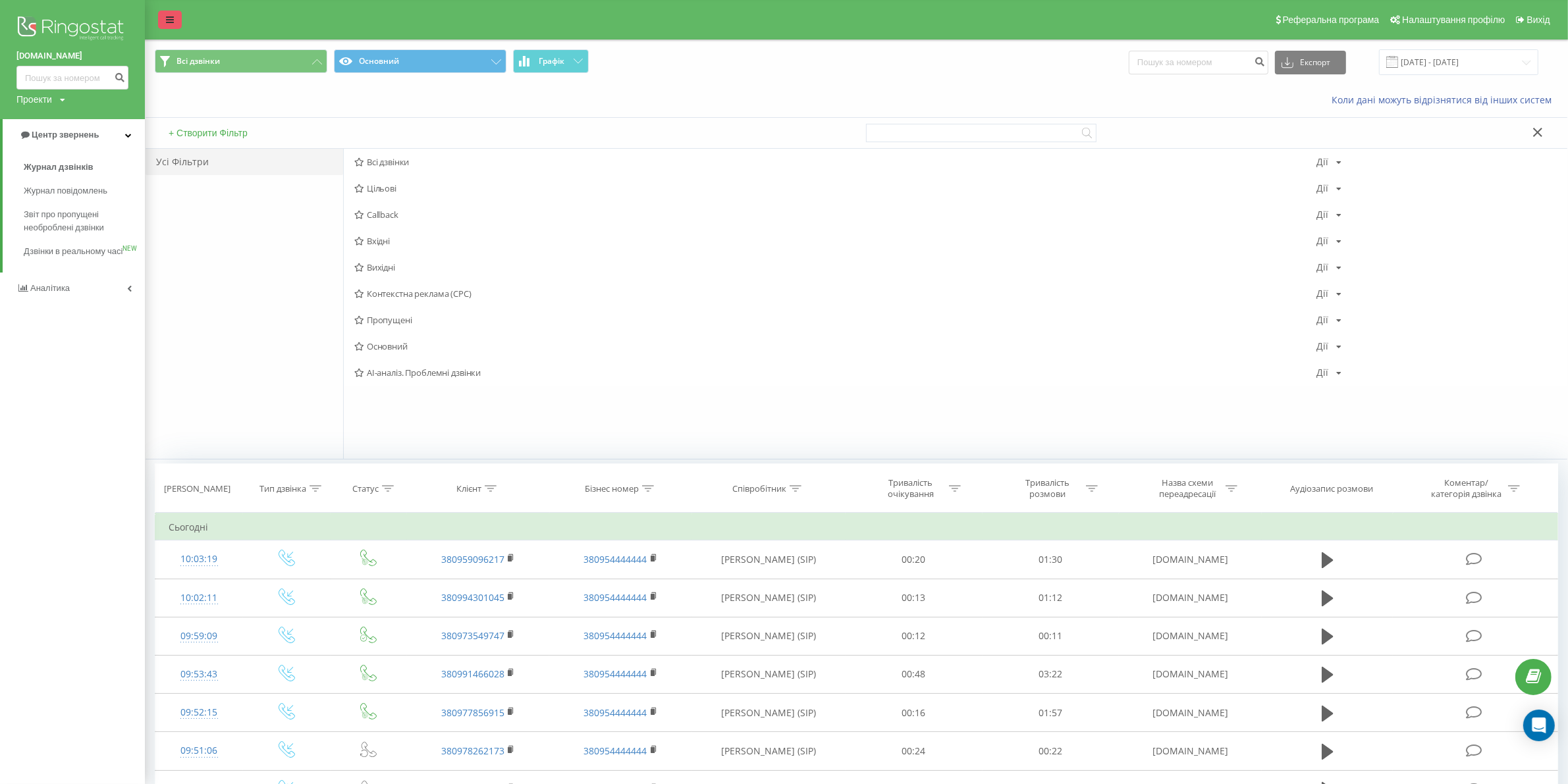
click at [178, 21] on link at bounding box center [170, 19] width 24 height 18
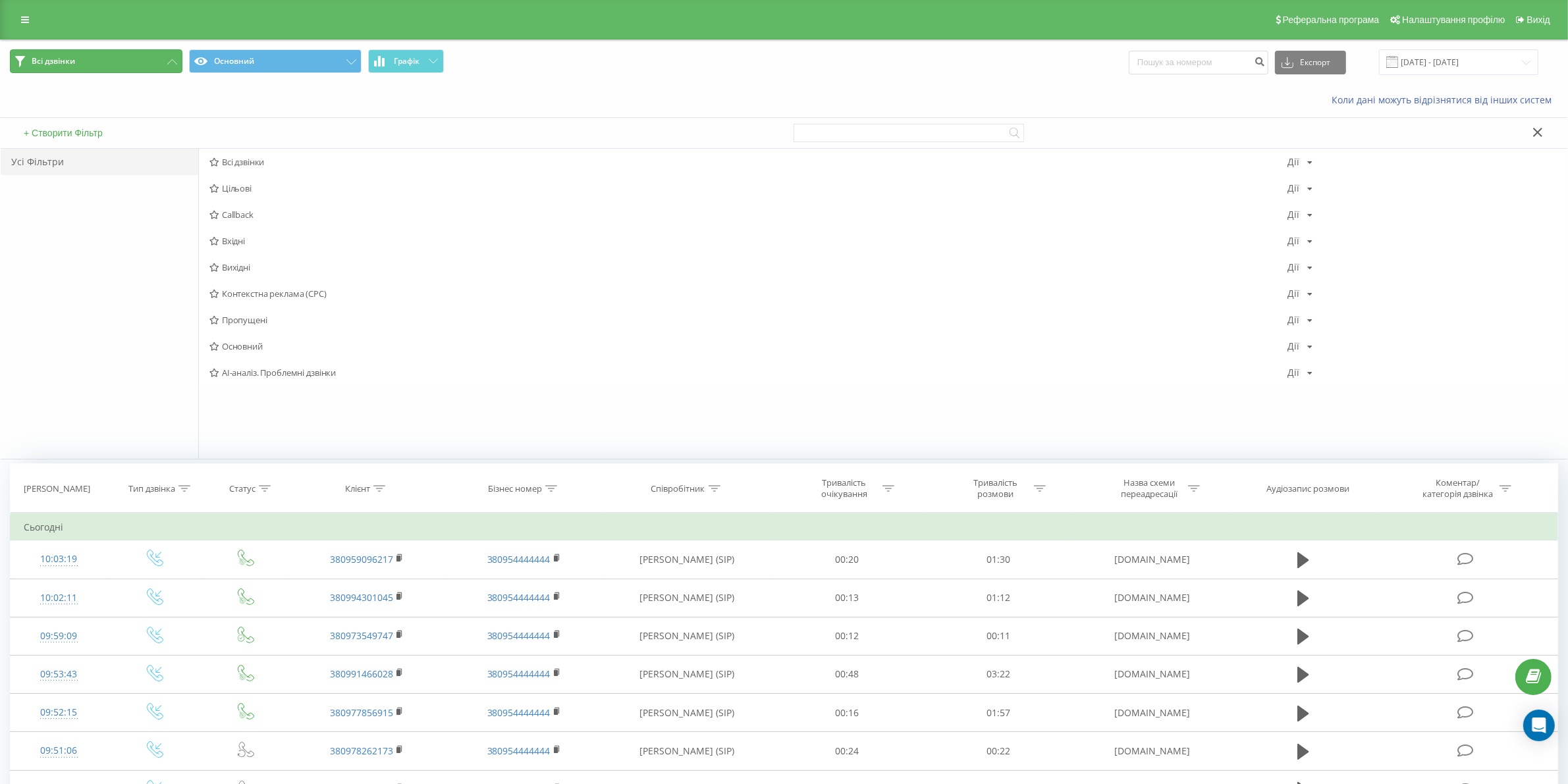
click at [158, 67] on button "Всі дзвінки" at bounding box center [96, 61] width 173 height 24
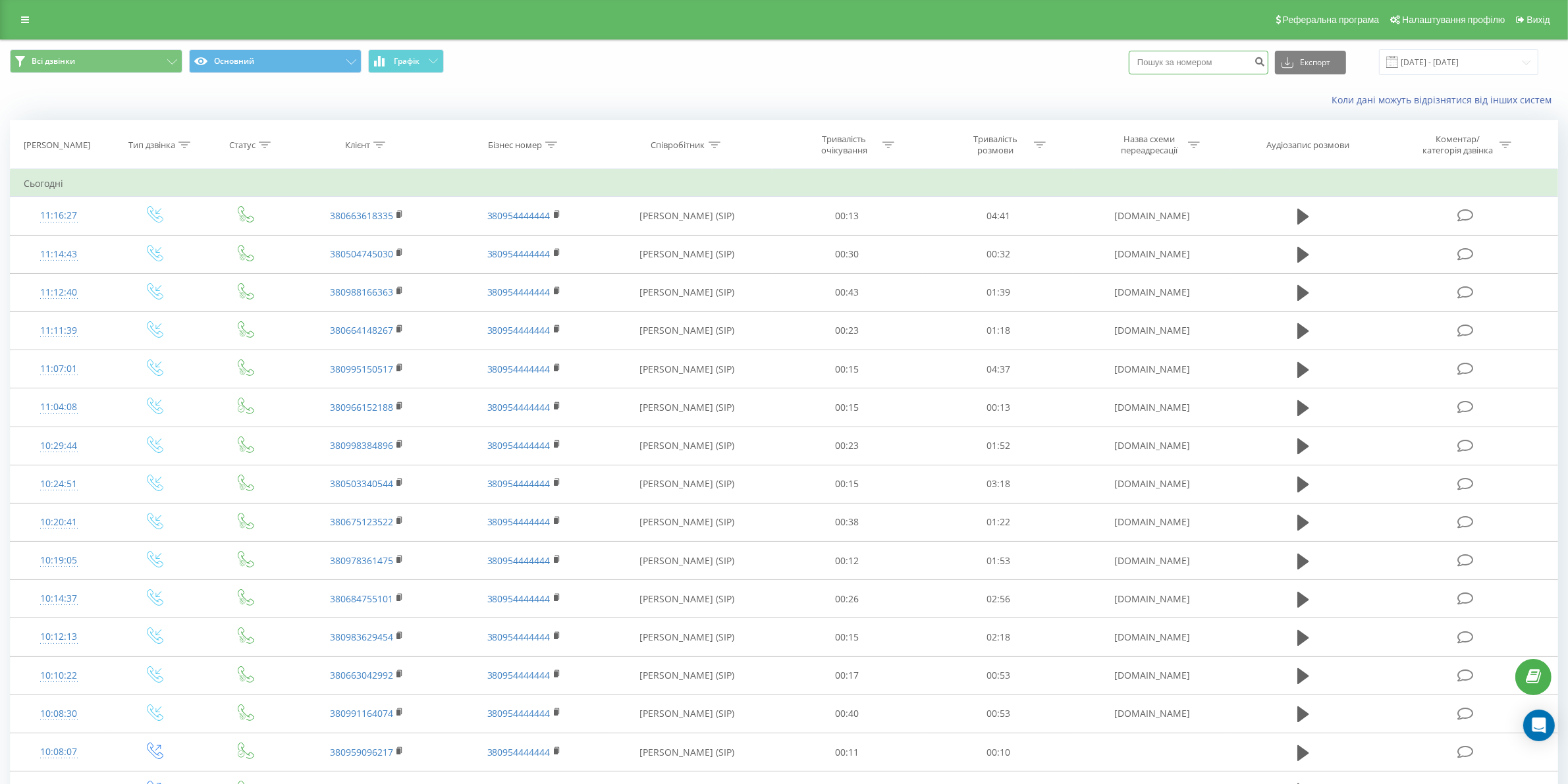
click at [1180, 57] on input at bounding box center [1198, 63] width 139 height 24
paste input "380966039232"
type input "380966039232"
click at [1265, 58] on icon "submit" at bounding box center [1259, 60] width 11 height 8
